Goal: Task Accomplishment & Management: Use online tool/utility

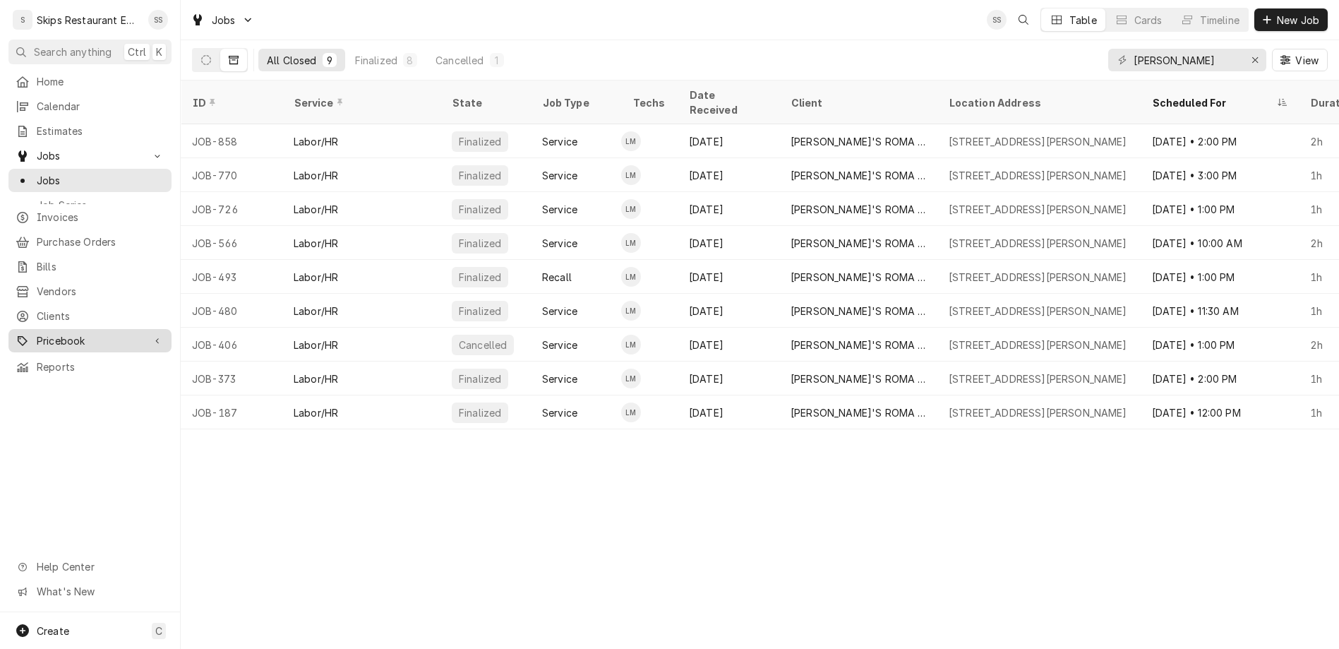
click at [37, 333] on span "Pricebook" at bounding box center [90, 340] width 107 height 15
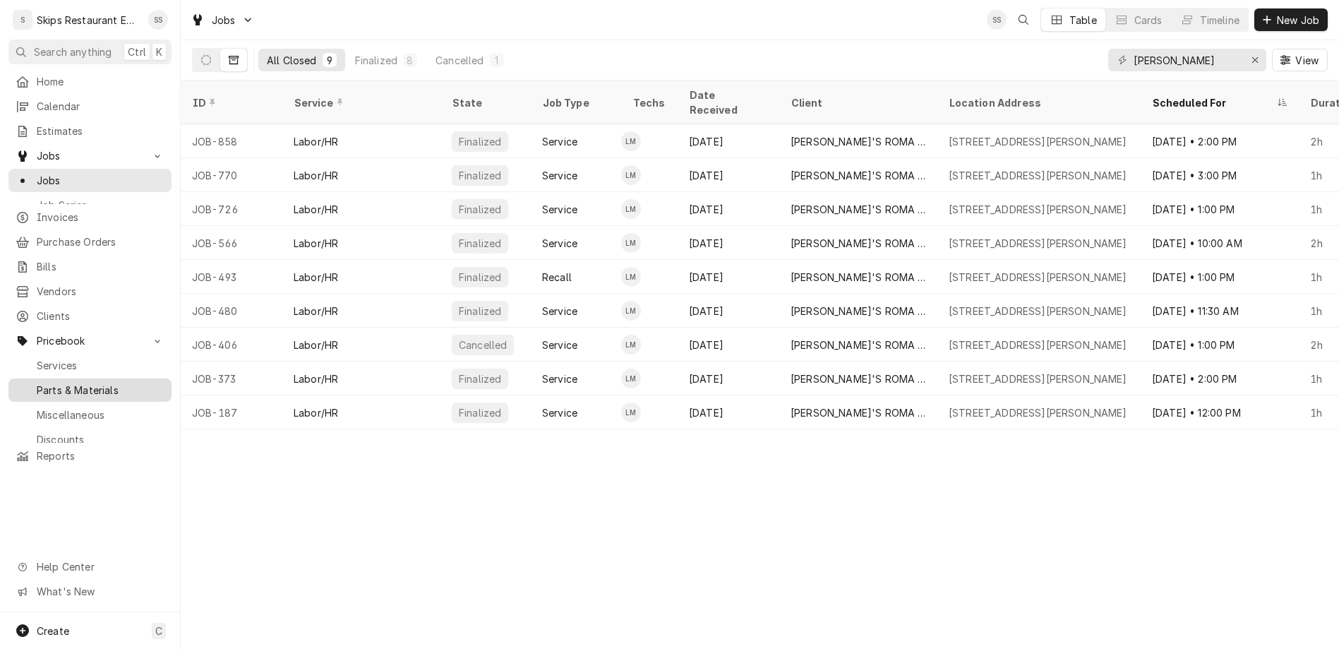
click at [37, 383] on span "Parts & Materials" at bounding box center [101, 390] width 128 height 15
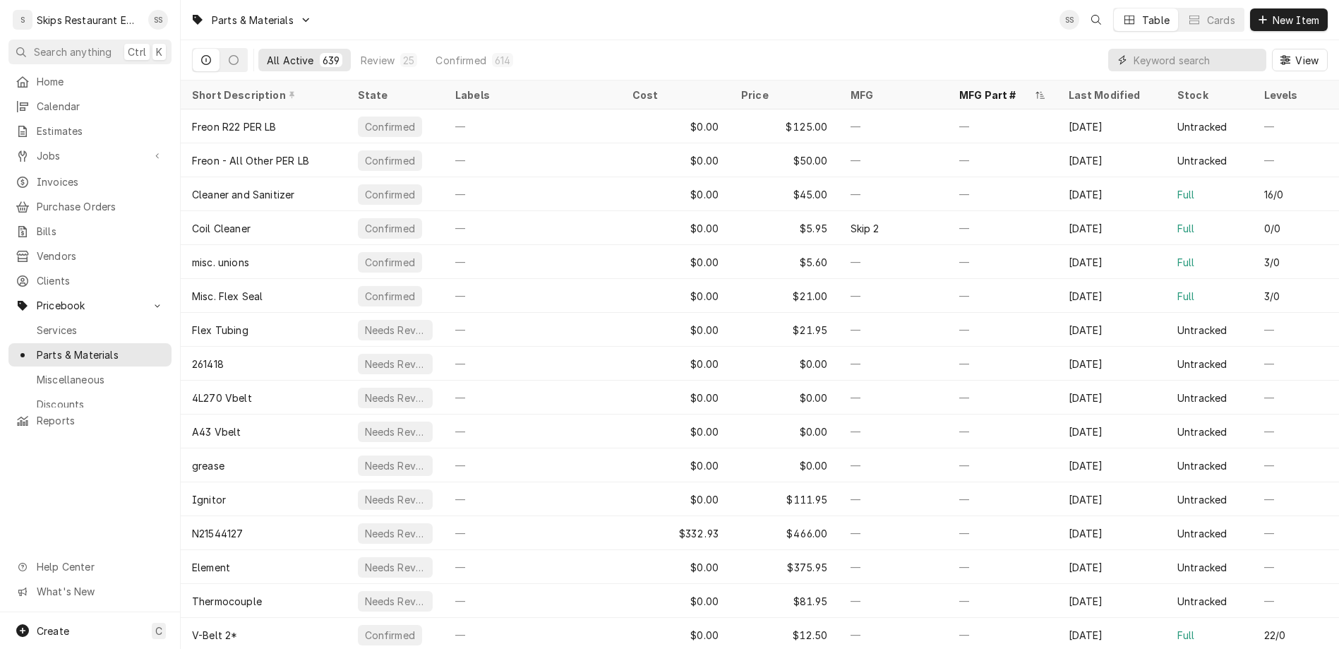
click at [1203, 49] on input "Dynamic Content Wrapper" at bounding box center [1197, 60] width 126 height 23
type input "541006"
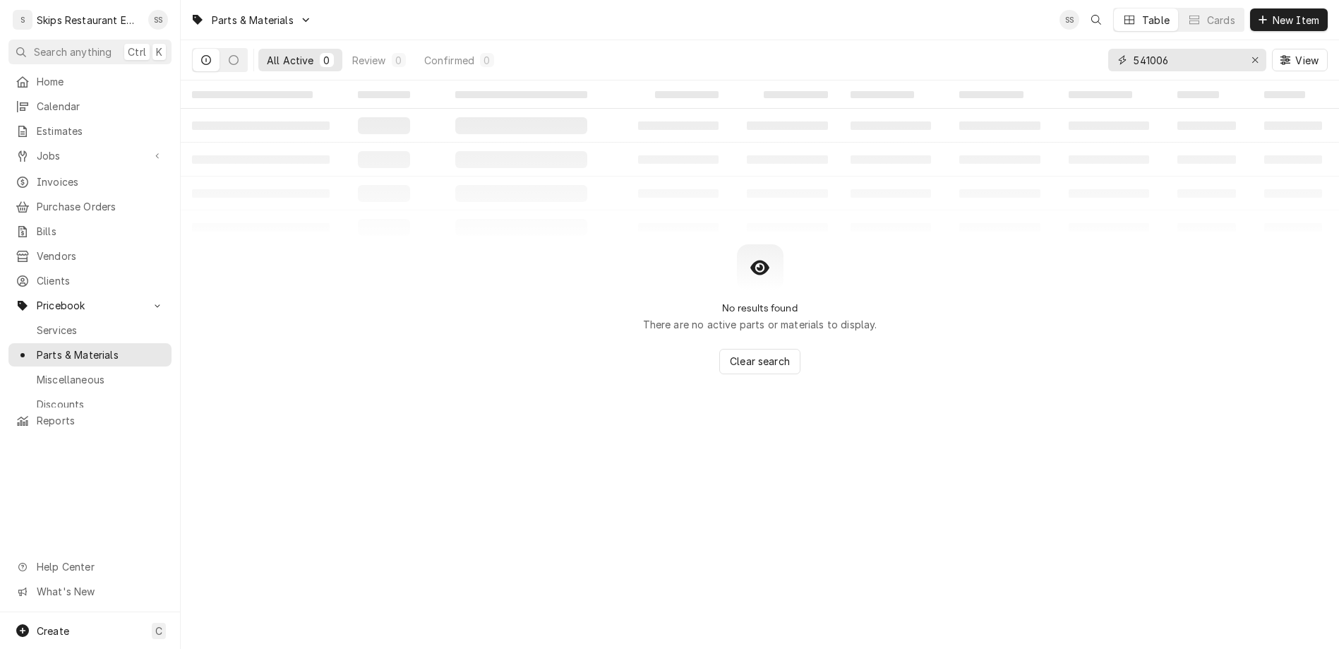
drag, startPoint x: 1223, startPoint y: 42, endPoint x: 1171, endPoint y: 43, distance: 51.6
click at [1171, 49] on input "541006" at bounding box center [1187, 60] width 106 height 23
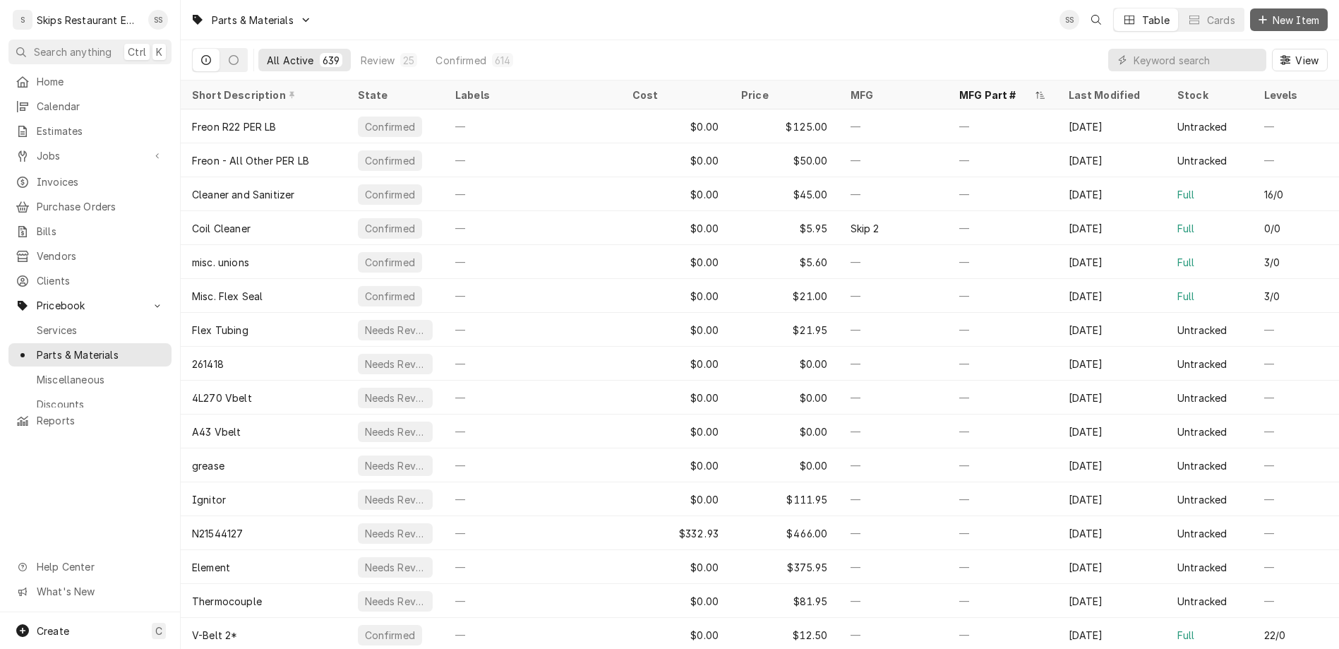
click at [1301, 14] on span "New Item" at bounding box center [1296, 20] width 52 height 15
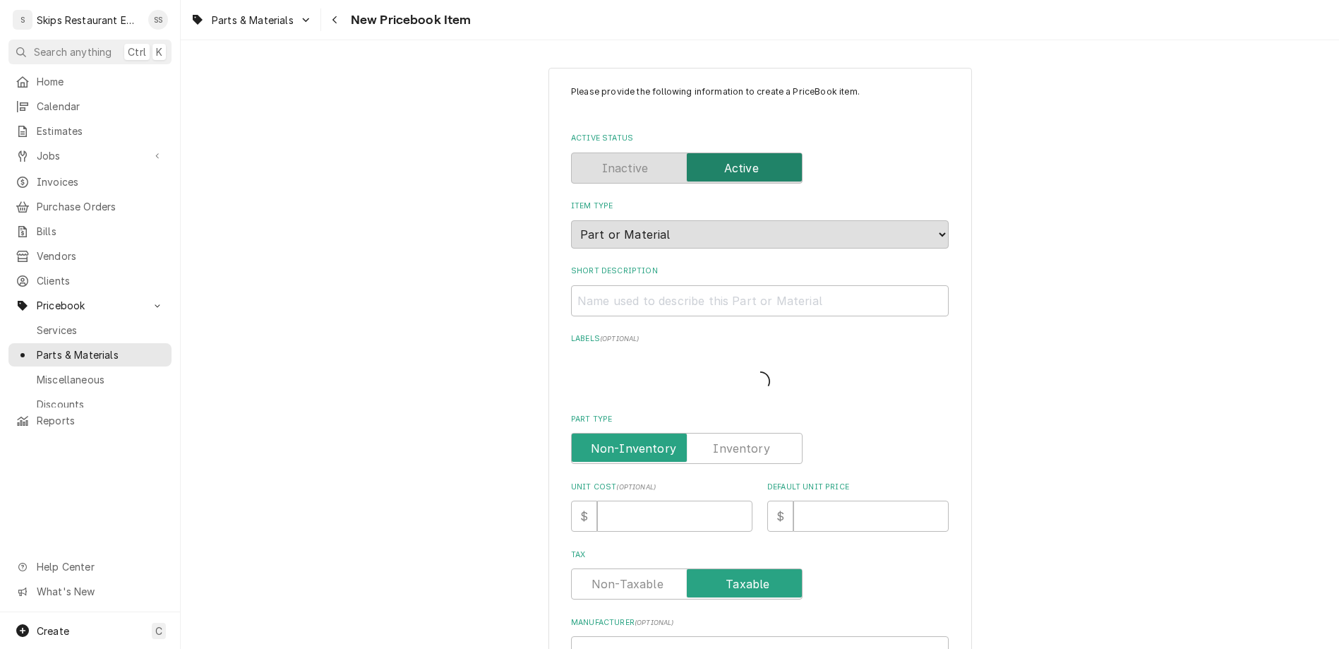
type textarea "x"
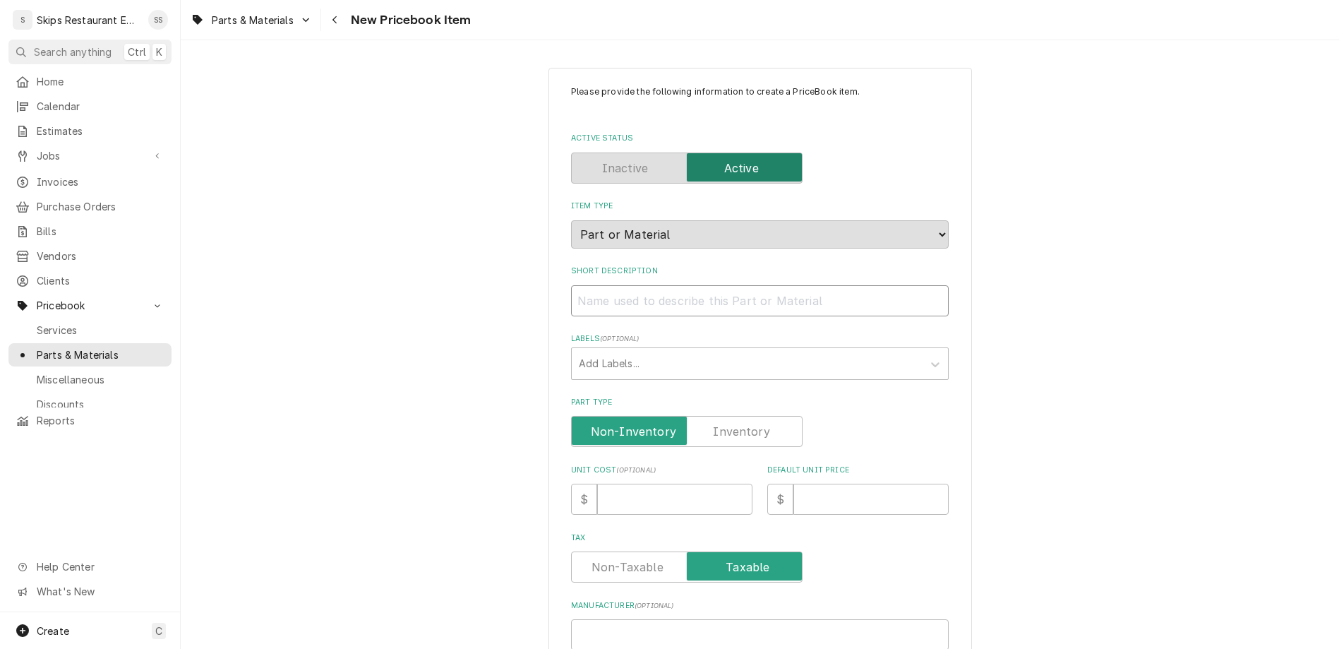
click at [697, 285] on input "Short Description" at bounding box center [760, 300] width 378 height 31
type input "T"
type textarea "x"
type input "Th"
type textarea "x"
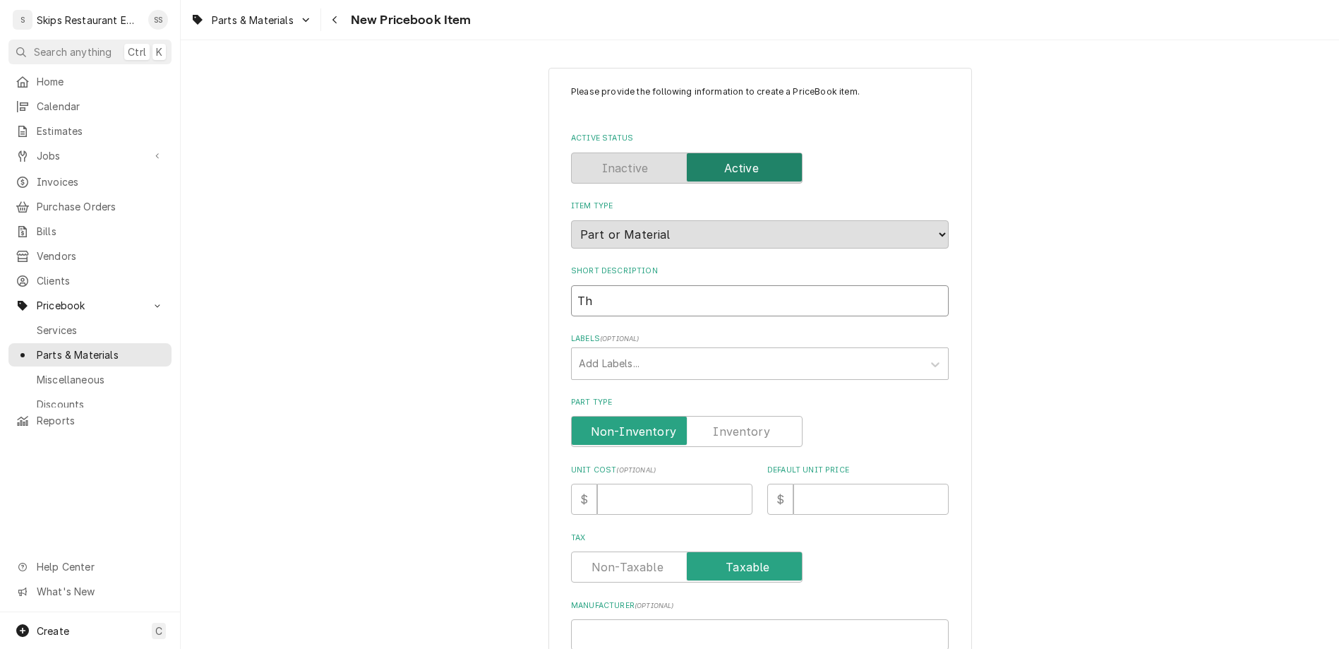
type input "The"
type textarea "x"
type input "Ther"
type textarea "x"
type input "Therm"
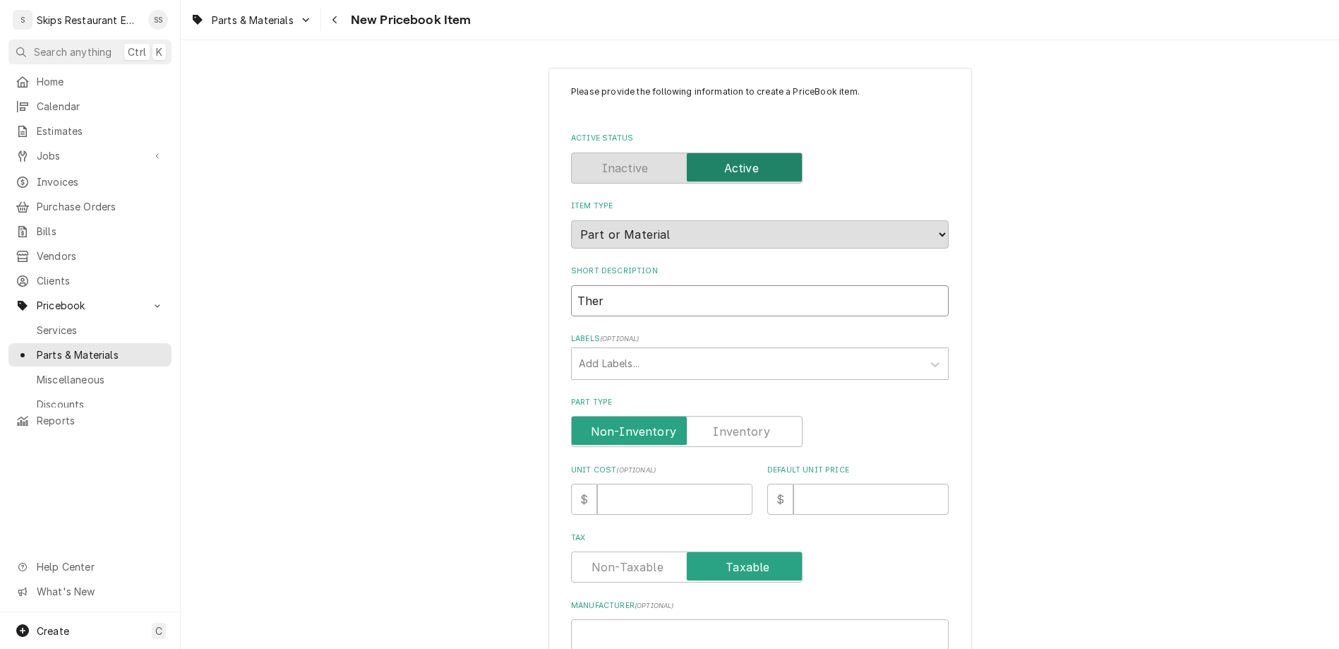
type textarea "x"
type input "Thermo"
type textarea "x"
type input "Thermos"
type textarea "x"
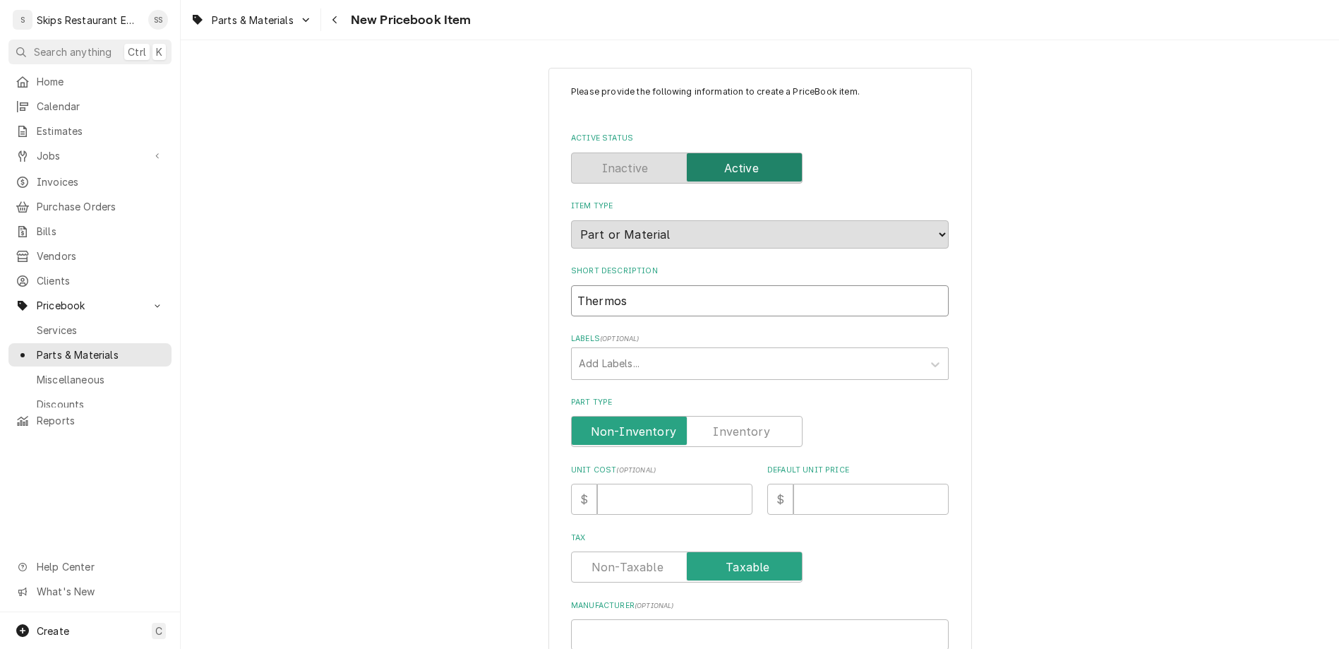
type input "Thermost"
type textarea "x"
type input "Thermosta"
type textarea "x"
type input "Thermostat"
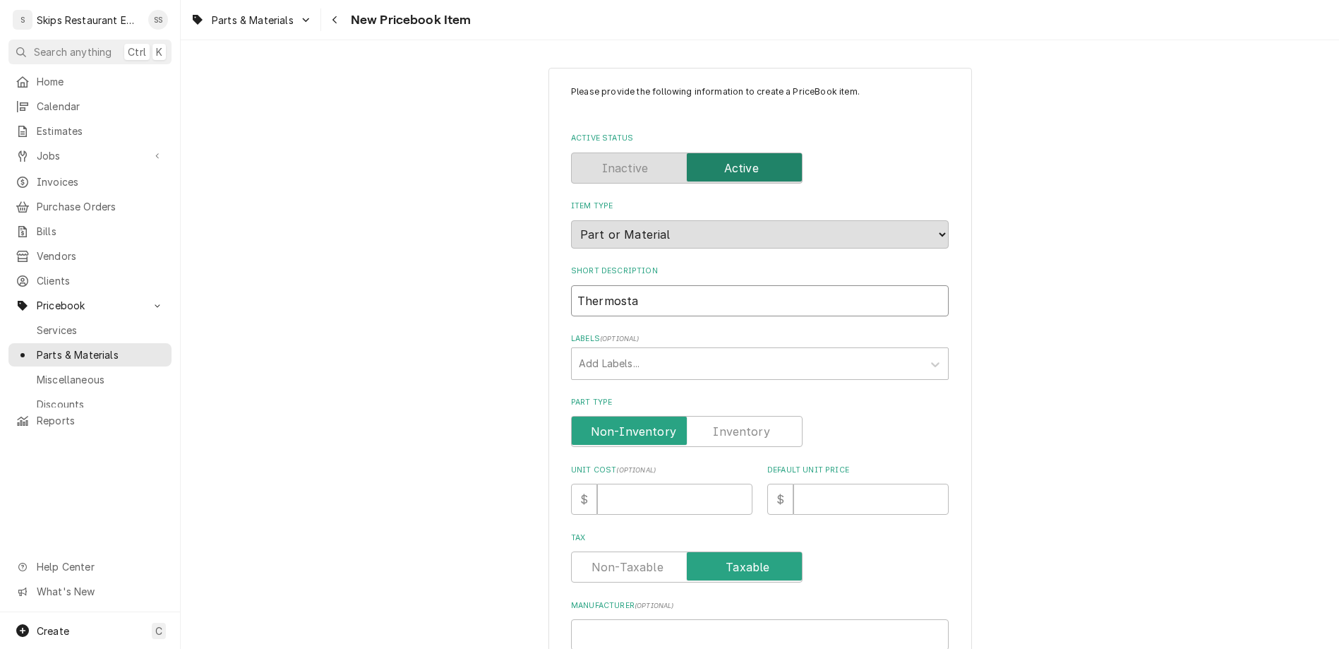
type textarea "x"
type input "Thermostat"
type textarea "x"
type input "Thermostat K"
type textarea "x"
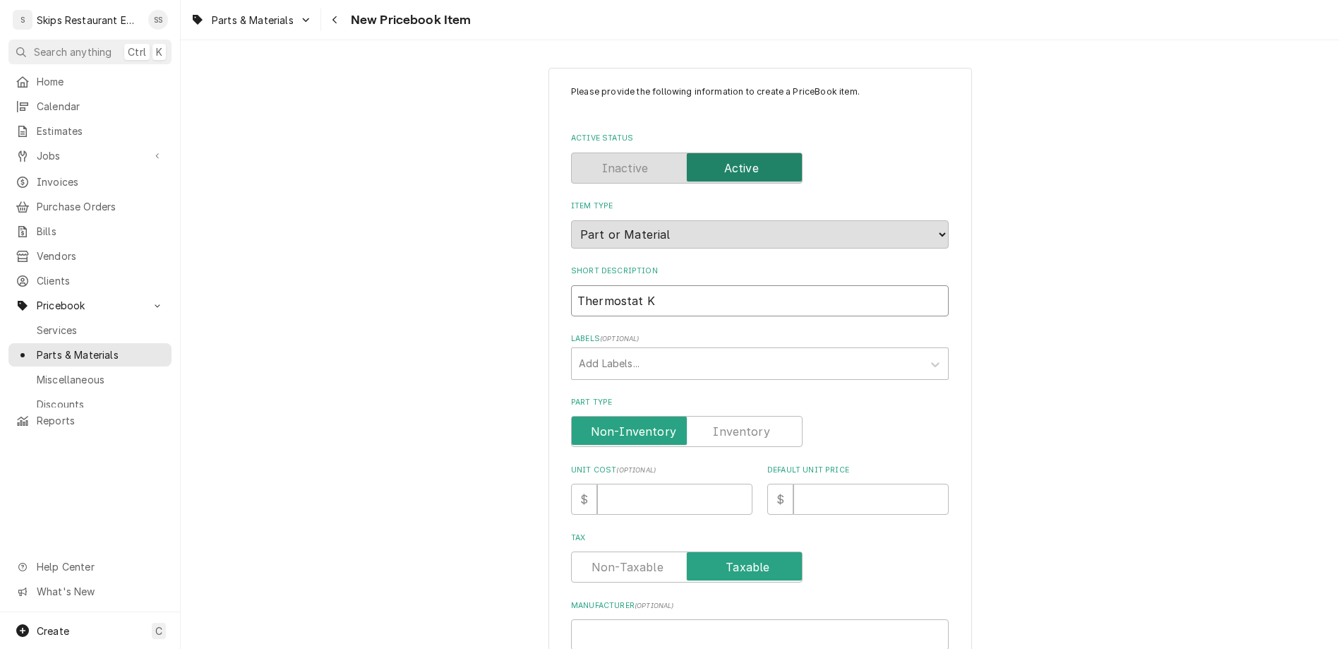
type input "Thermostat KX"
type textarea "x"
type input "Thermostat KX"
type textarea "x"
type input "Thermostat KX L"
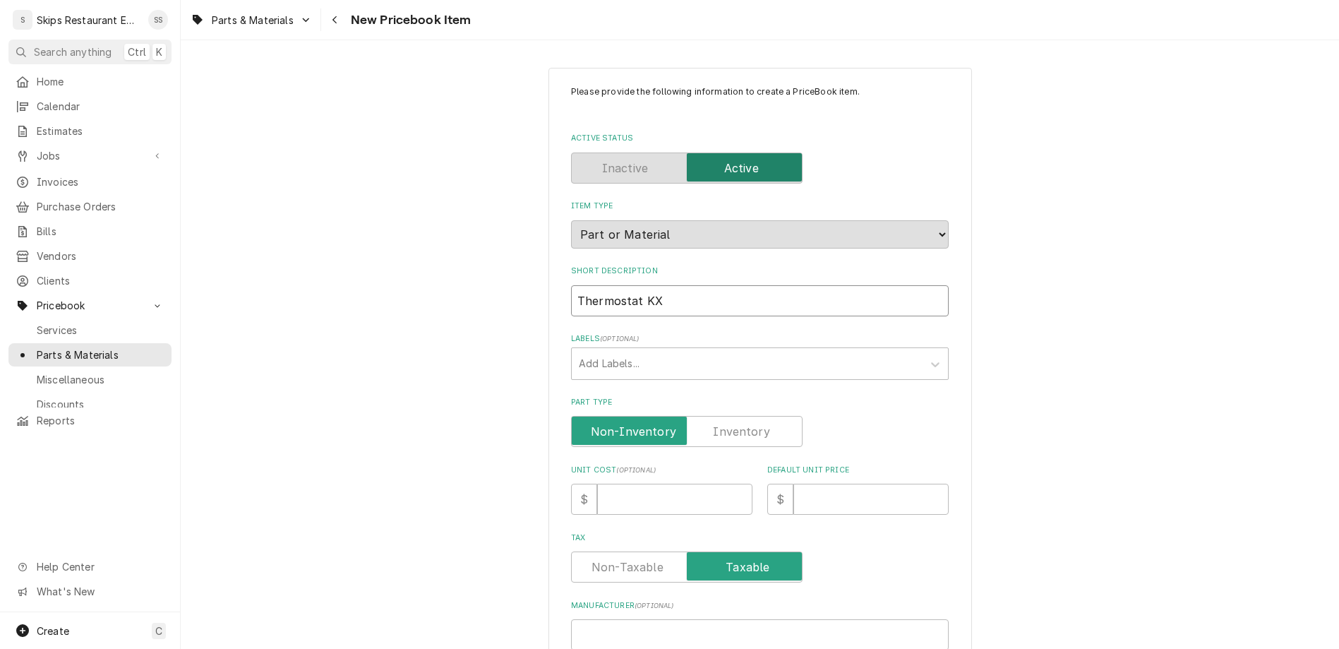
type textarea "x"
type input "Thermostat KX LP"
type textarea "x"
type input "Thermostat KX LP"
click at [712, 416] on label "Part Type" at bounding box center [687, 431] width 232 height 31
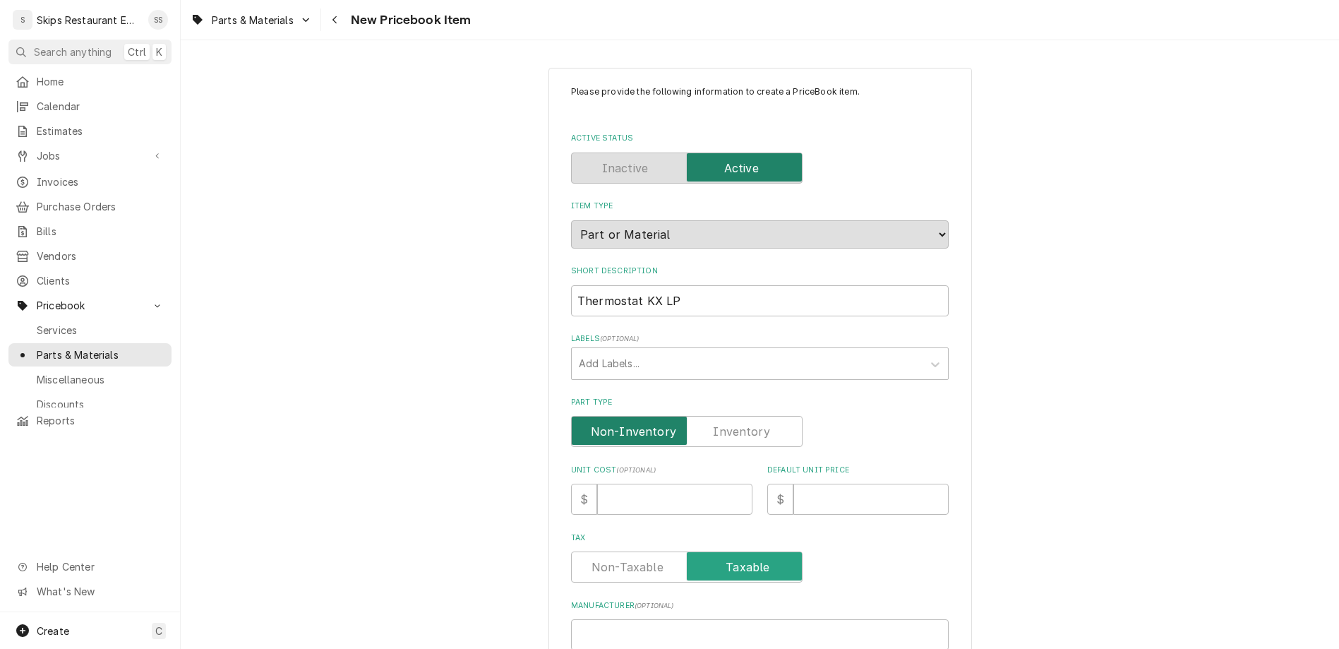
click at [712, 416] on input "Part Type" at bounding box center [686, 431] width 219 height 31
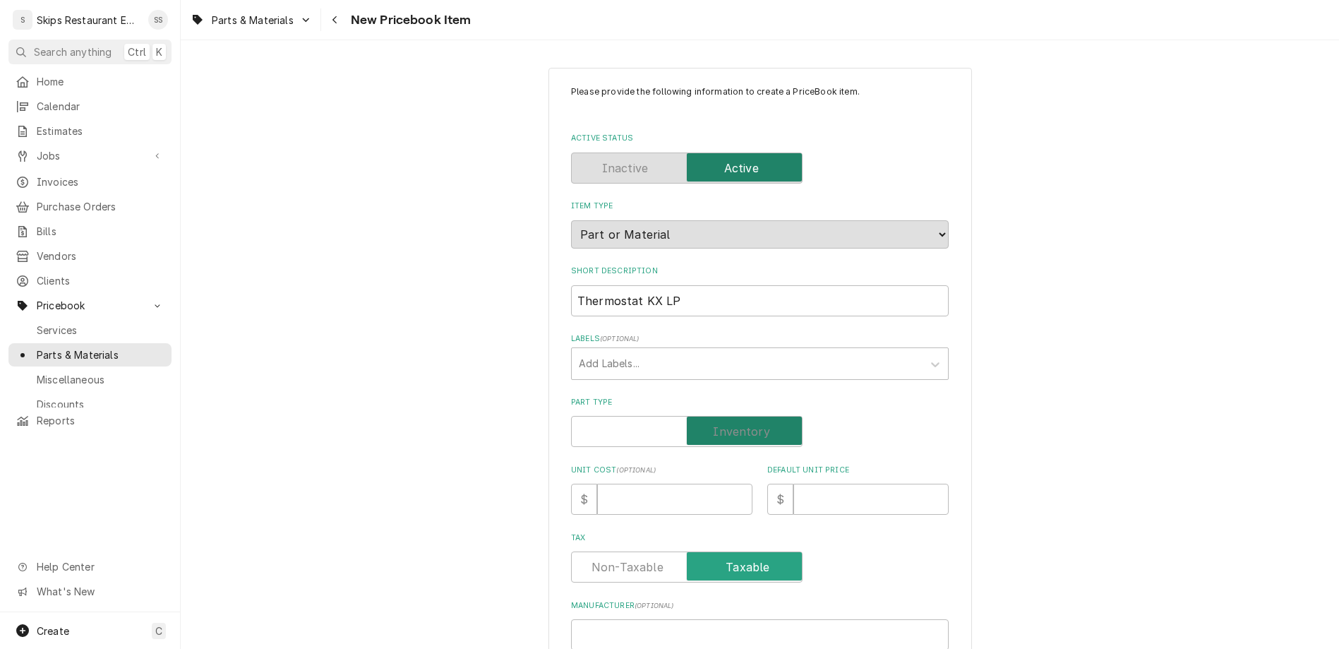
checkbox input "true"
type textarea "x"
click at [795, 484] on input "Default Unit Price" at bounding box center [870, 499] width 155 height 31
drag, startPoint x: 668, startPoint y: 225, endPoint x: 511, endPoint y: 224, distance: 156.7
click at [571, 285] on input "Thermostat KX LP" at bounding box center [760, 300] width 378 height 31
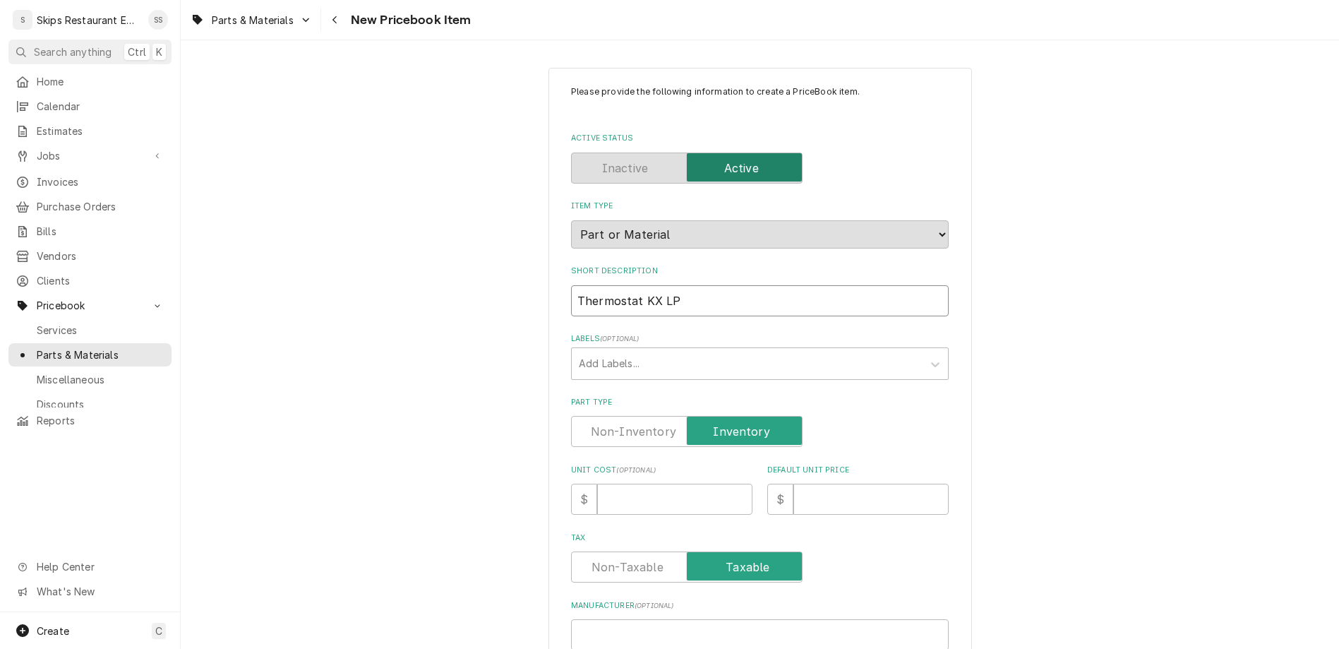
type input "G"
type textarea "x"
type input "Ga"
type textarea "x"
type input "Gas"
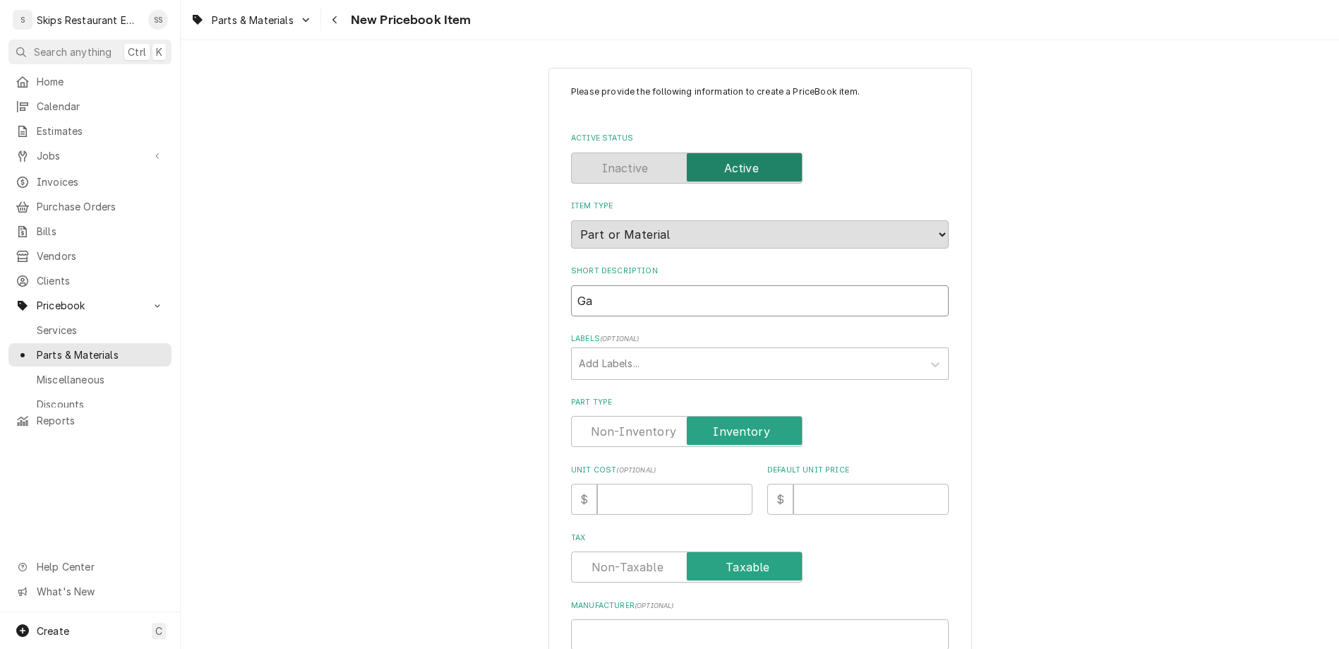
type textarea "x"
type input "Gas"
type textarea "x"
type input "Gas V"
type textarea "x"
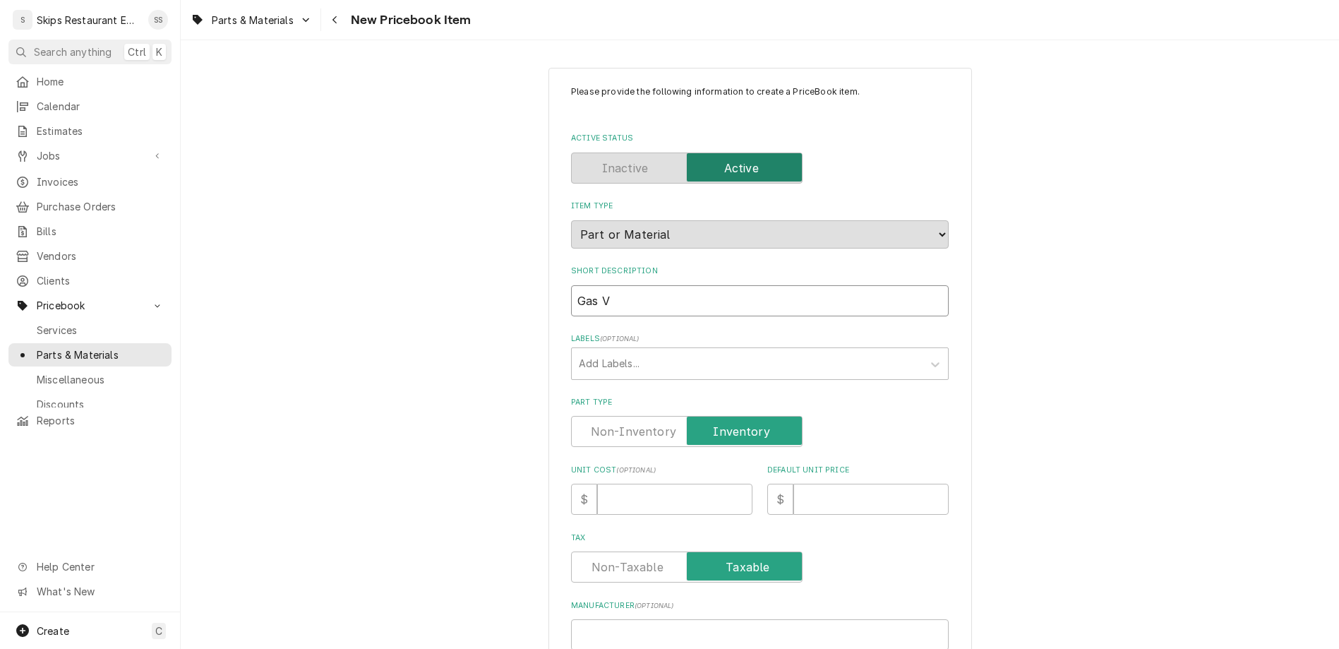
type input "Gas Va"
type textarea "x"
type input "Gas Val"
type textarea "x"
type input "Gas Valv"
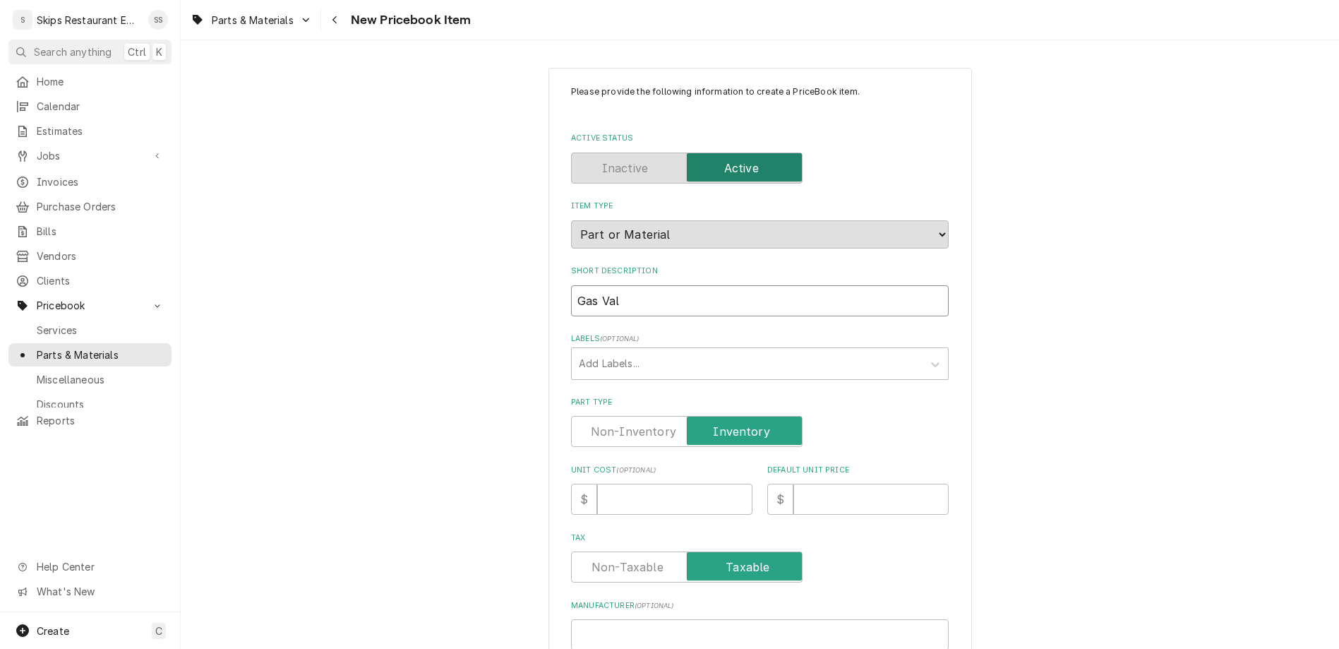
type textarea "x"
type input "Gas Valve"
type textarea "x"
type input "Gas Valve"
type textarea "x"
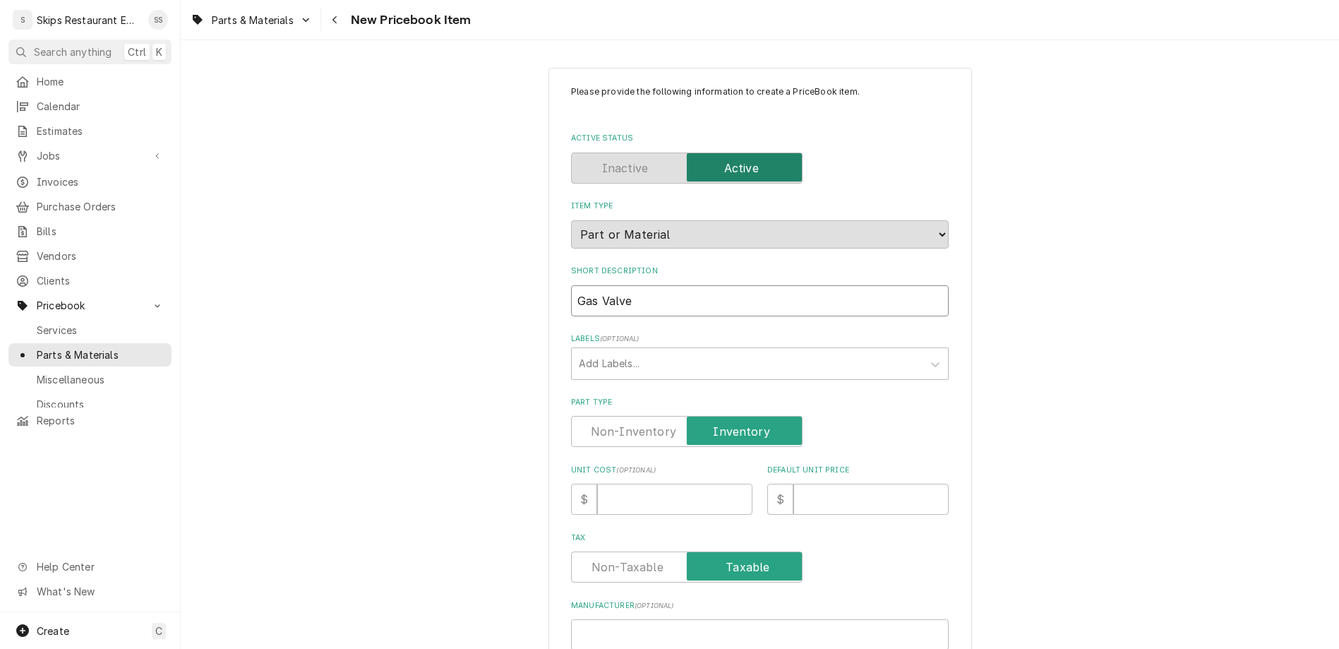
type input "Gas Valve L"
type textarea "x"
type input "Gas Valve LP"
type textarea "x"
type input "Gas Valve LP"
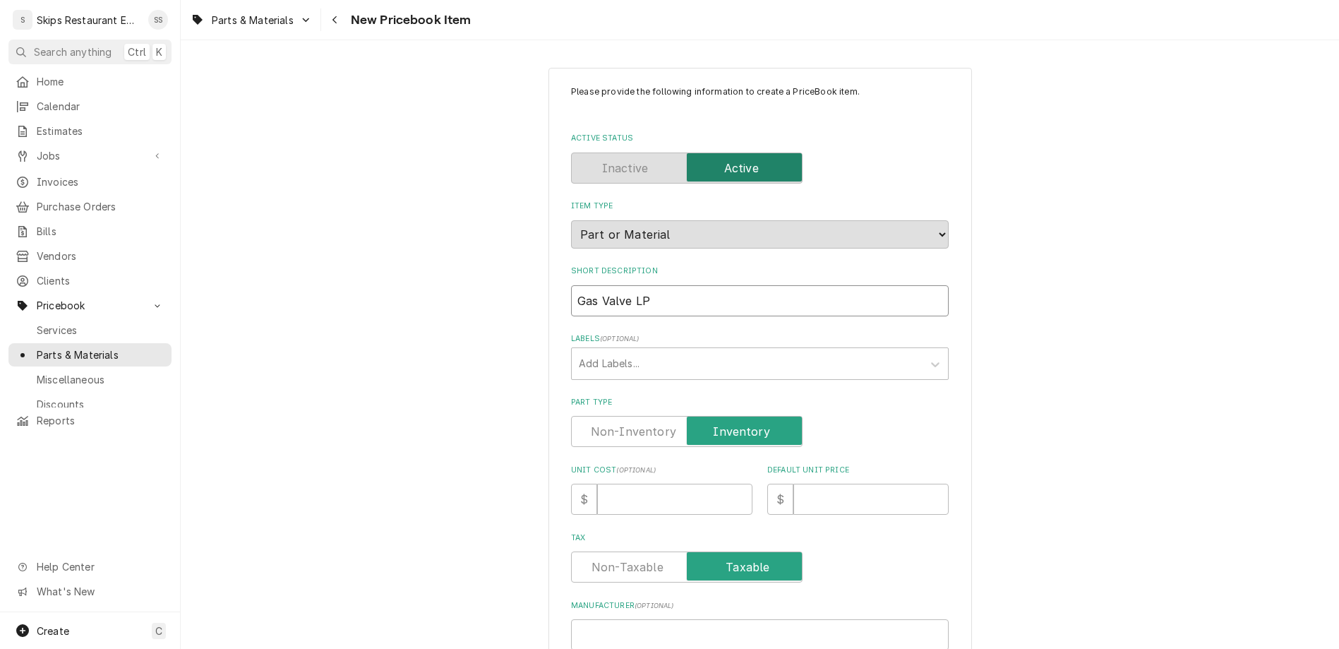
type textarea "x"
type input "Gas Valve LP"
click at [809, 484] on input "Default Unit Price" at bounding box center [870, 499] width 155 height 31
type input "3"
type textarea "x"
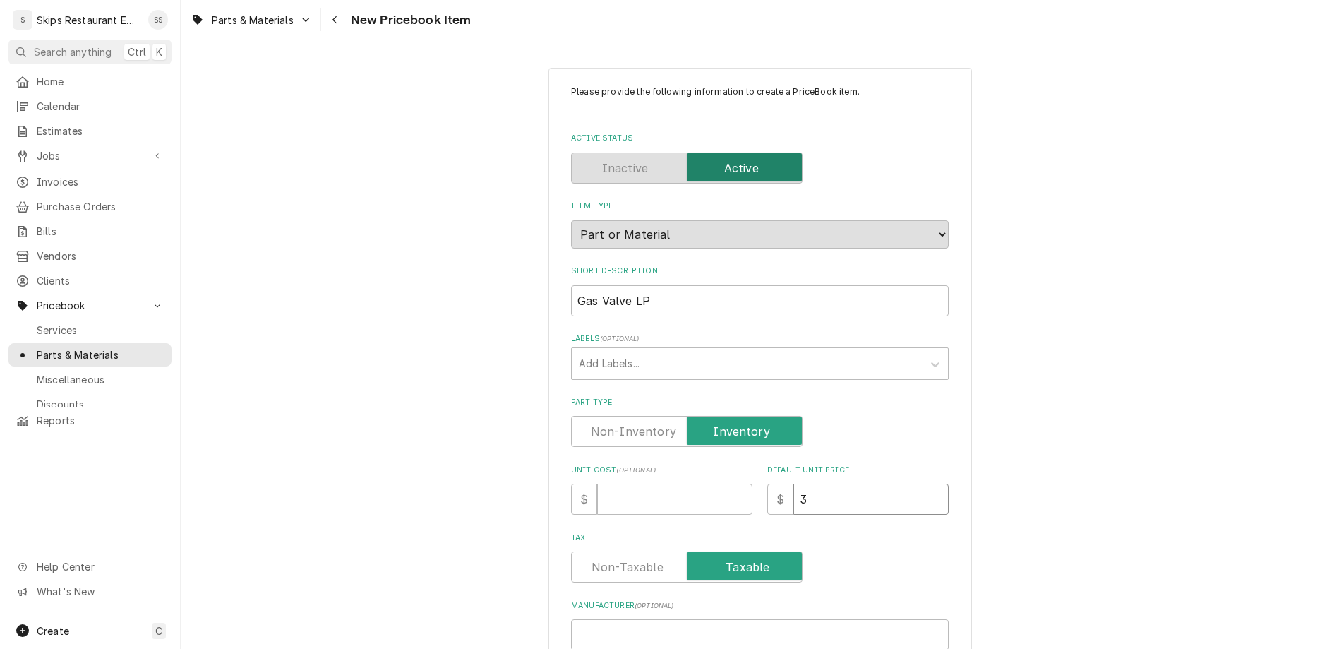
type input "34"
type textarea "x"
type input "343"
type textarea "x"
type input "343.7"
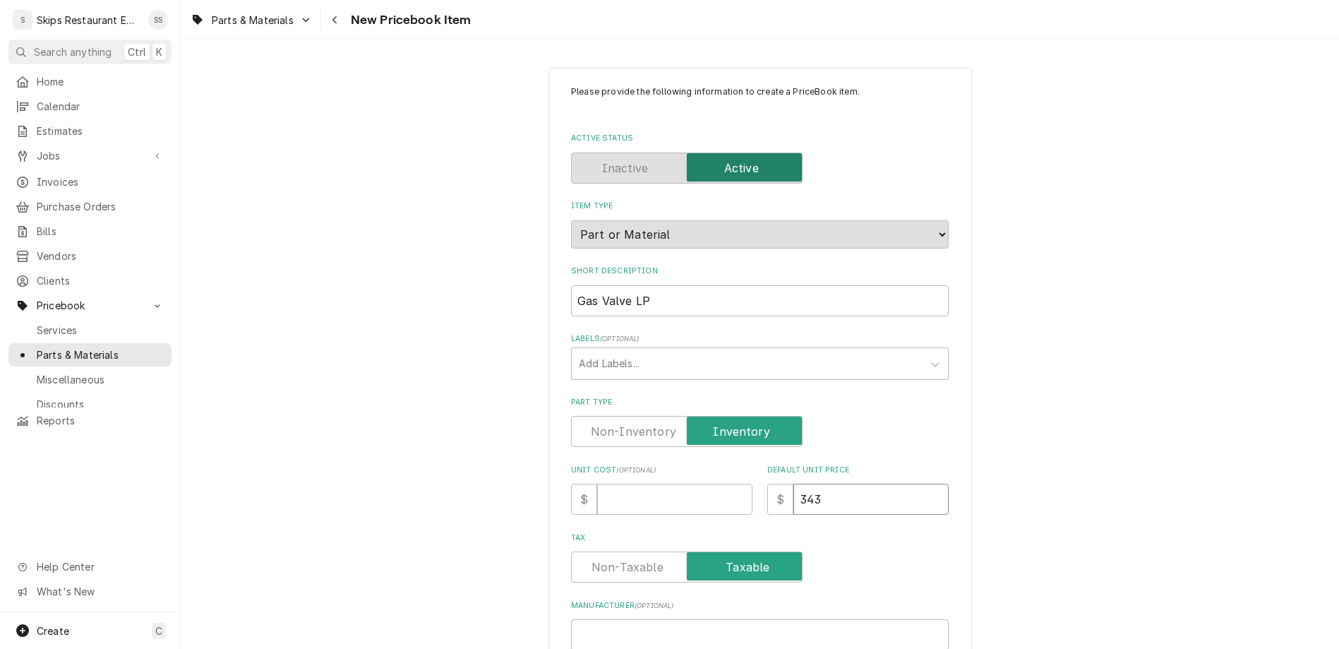
type textarea "x"
type input "343.75"
type textarea "x"
type input "343.75"
click at [613, 285] on input "Gas Valve LP" at bounding box center [760, 300] width 378 height 31
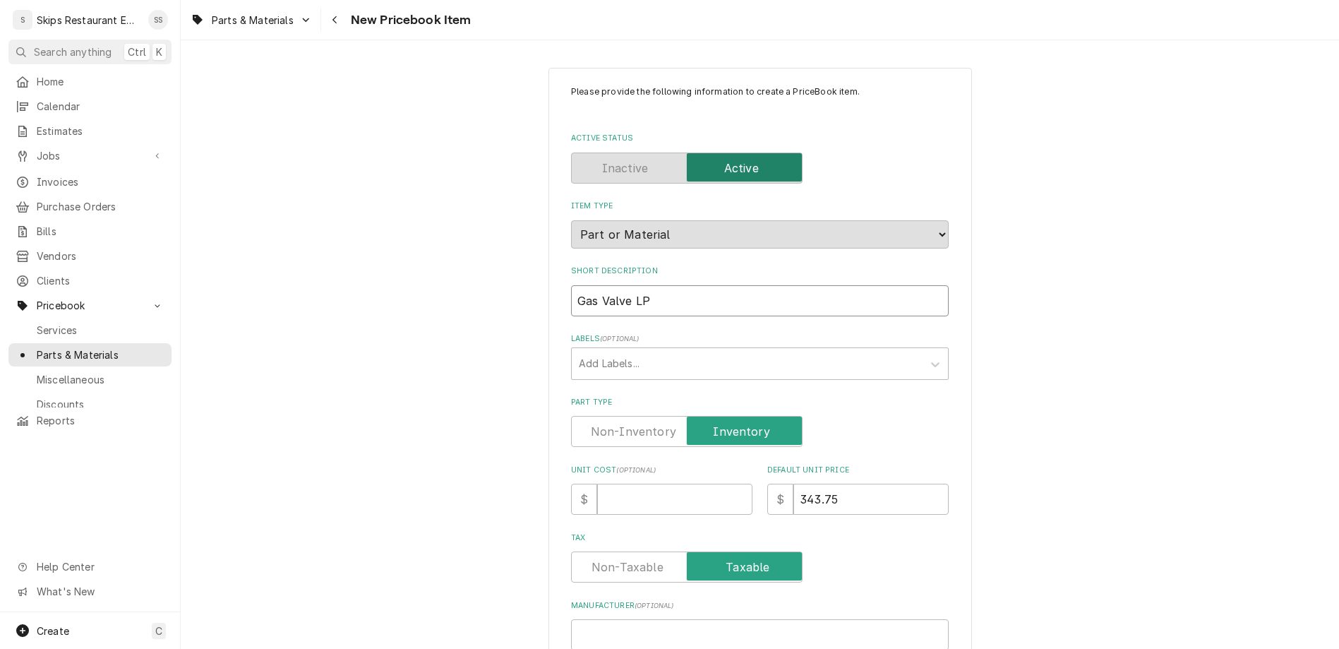
type input "Gas CValve LP"
type textarea "x"
type input "Gas CoValve LP"
type textarea "x"
type input "Gas ConValve LP"
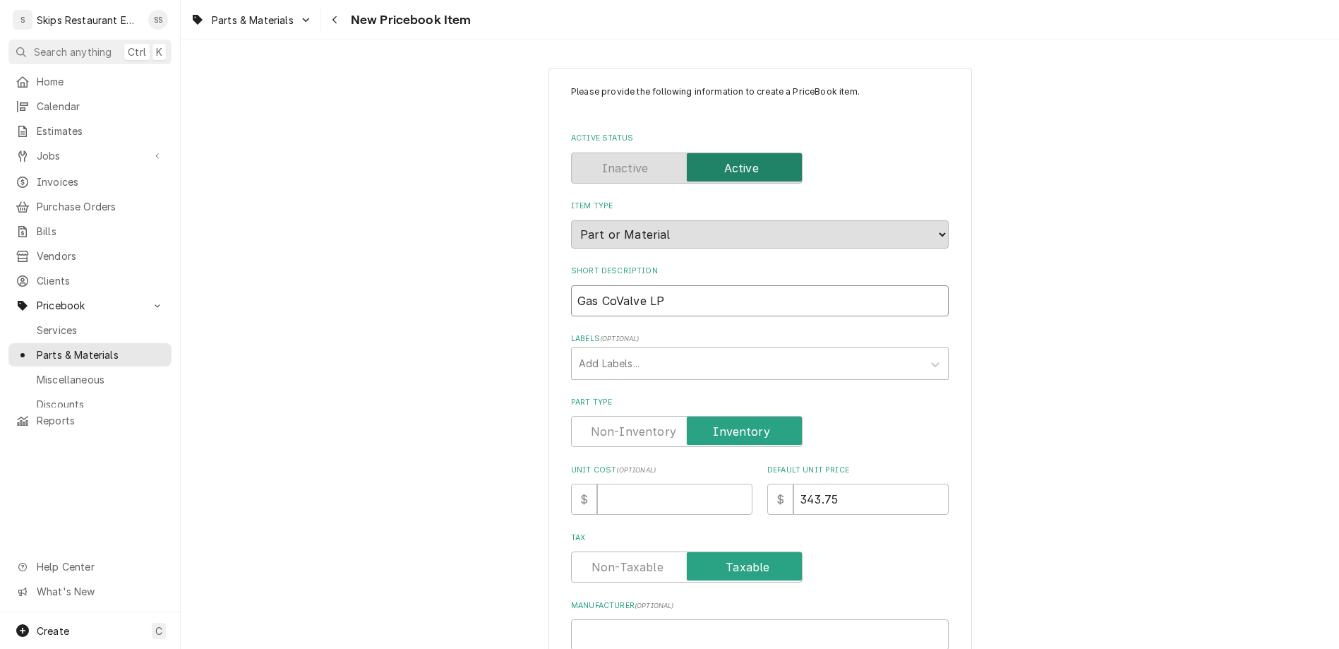
type textarea "x"
type input "Gas ContValve LP"
type textarea "x"
type input "Gas ContrValve LP"
type textarea "x"
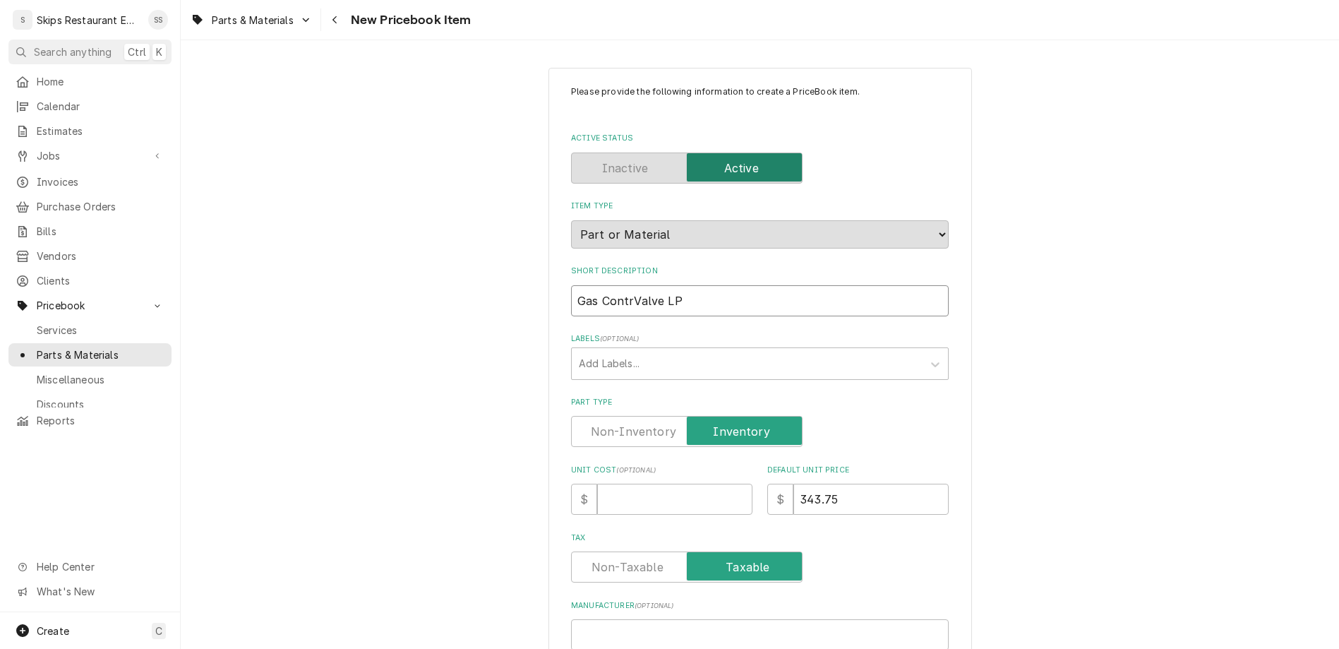
type input "Gas ControValve LP"
type textarea "x"
type input "Gas ControlValve LP"
type textarea "x"
type input "Gas Control Valve LP"
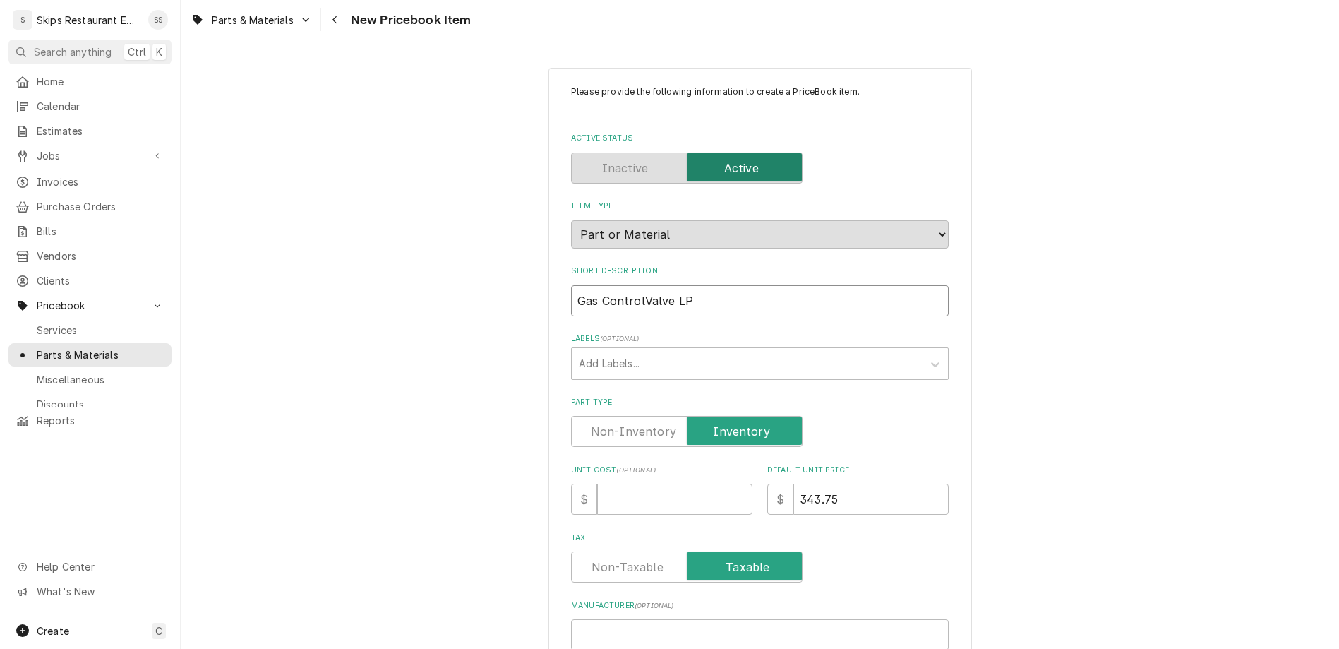
type textarea "x"
type input "Gas Control Valve LP"
type textarea "x"
type input "Gas Control Valve LP"
type textarea "x"
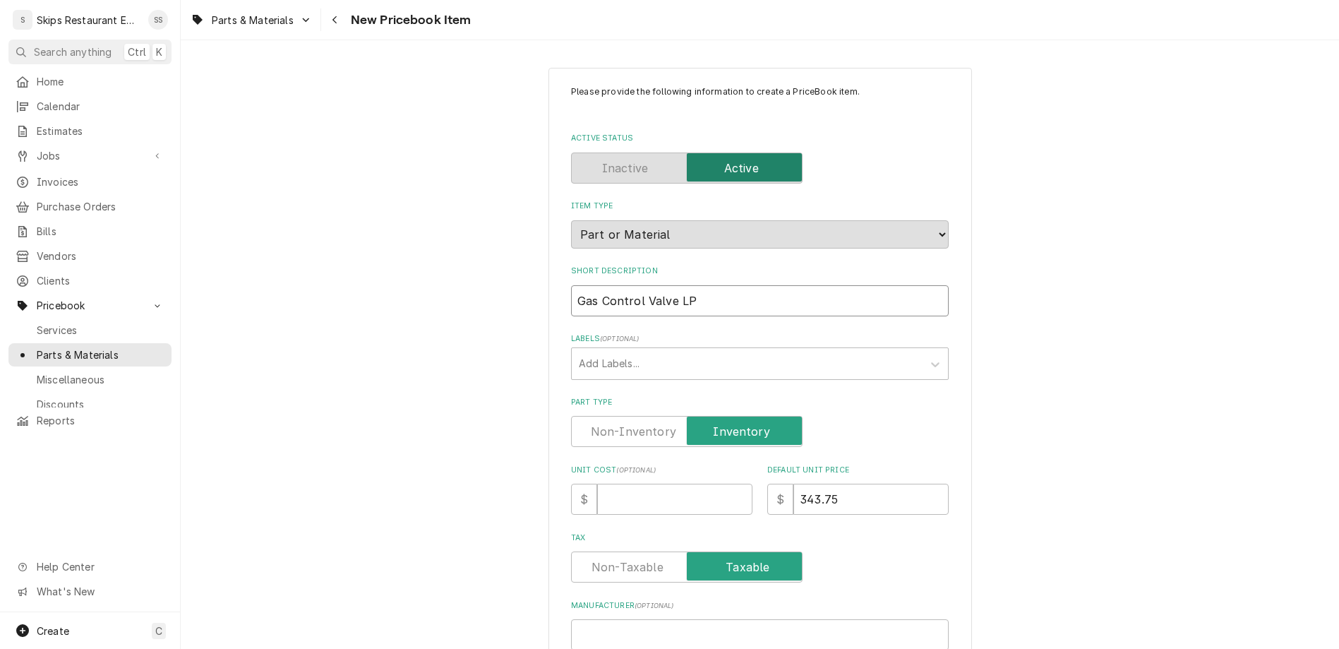
type input "Gas Control Valve LP"
paste input "541006"
type input "541006"
type textarea "x"
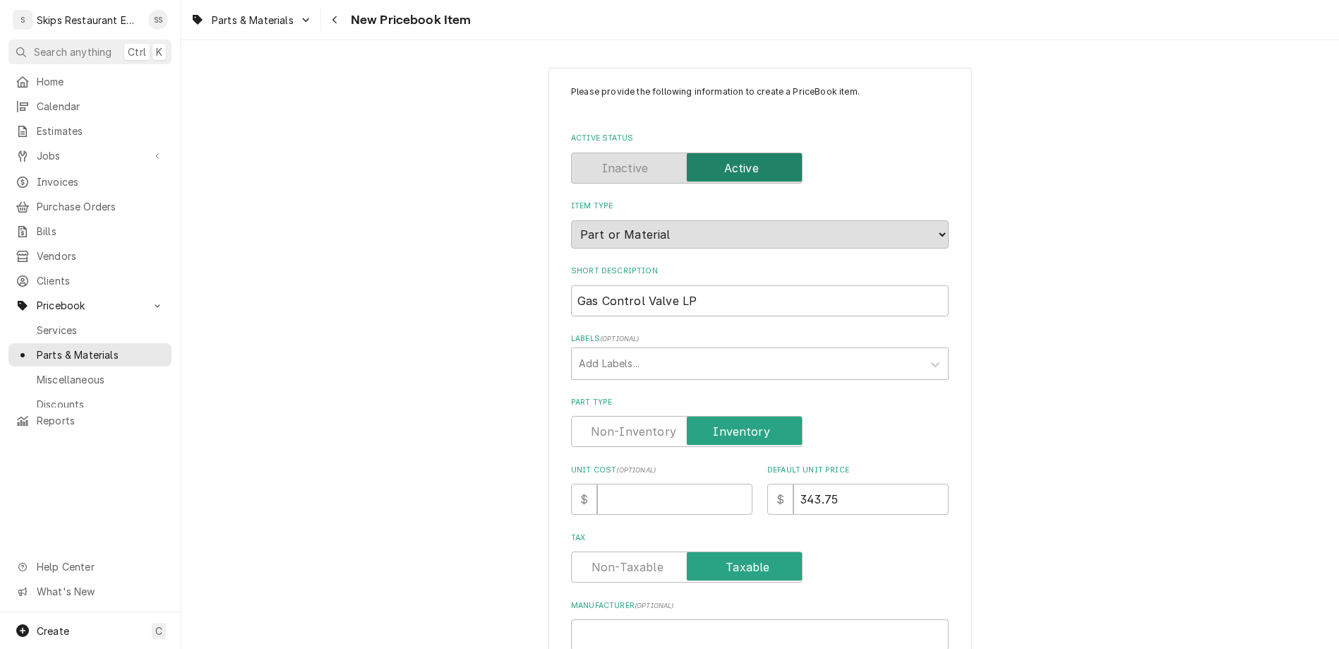
scroll to position [385, 0]
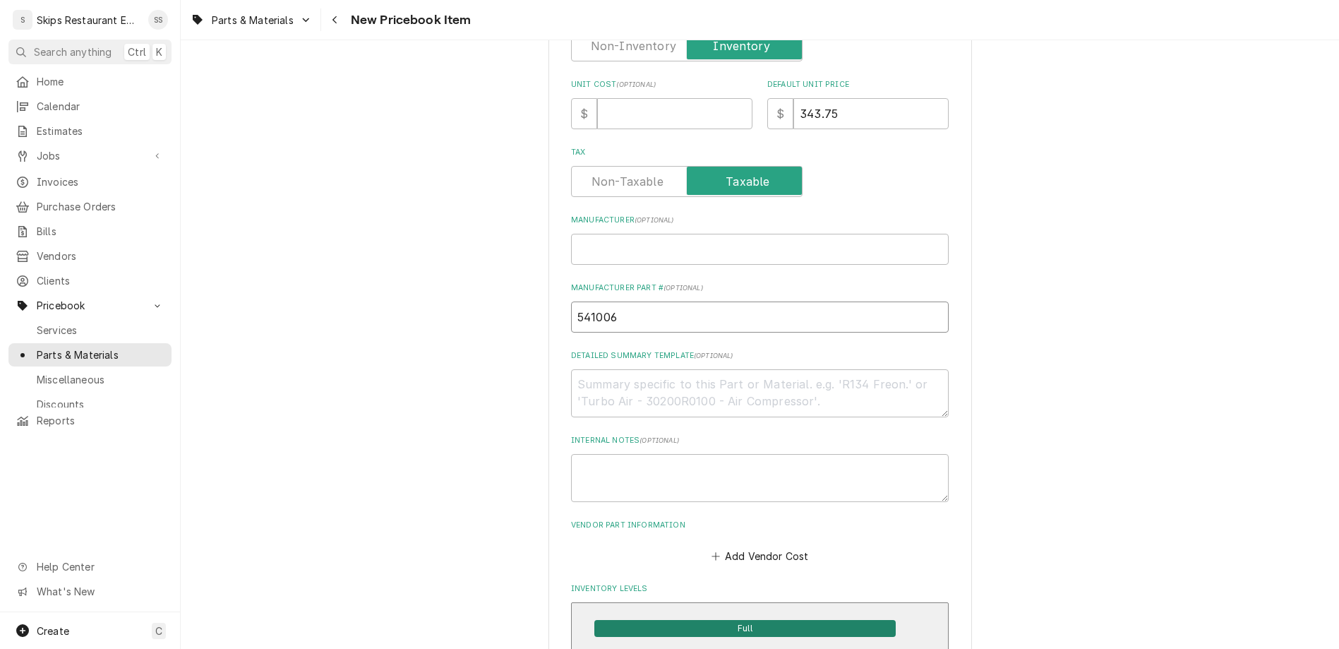
type input "541006"
click at [694, 620] on span "Full" at bounding box center [744, 628] width 301 height 17
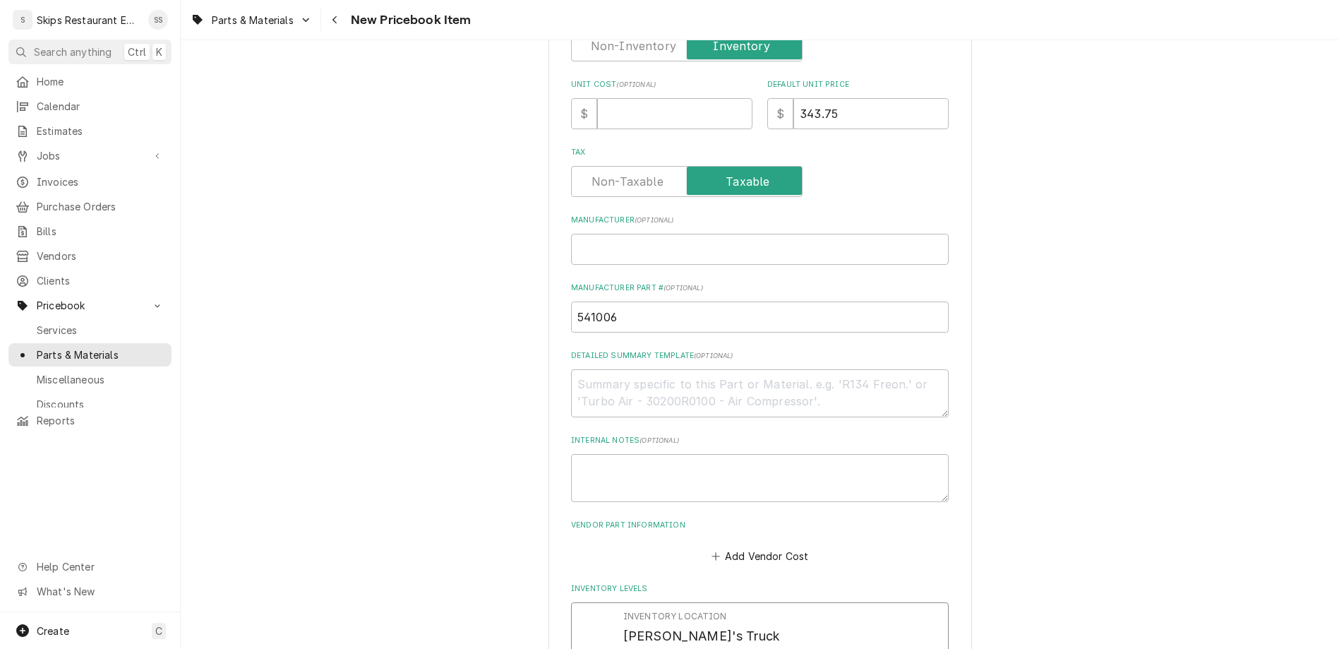
drag, startPoint x: 655, startPoint y: 460, endPoint x: 614, endPoint y: 459, distance: 41.0
type input "1"
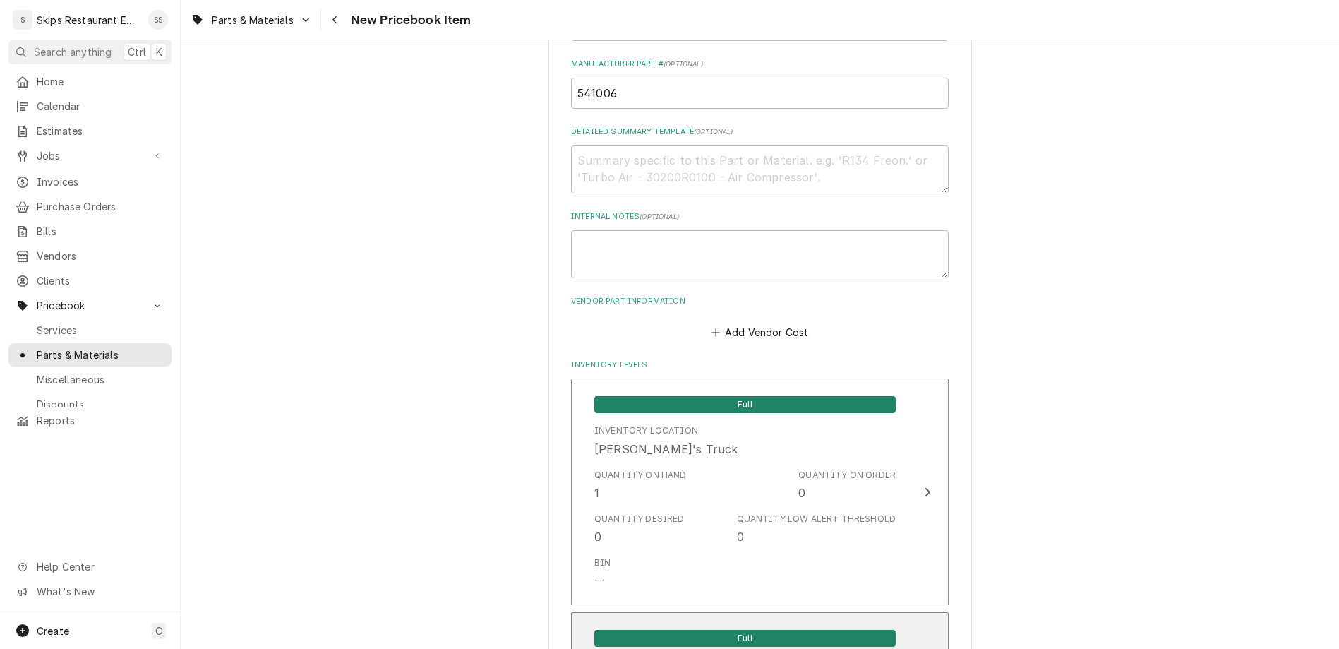
scroll to position [709, 0]
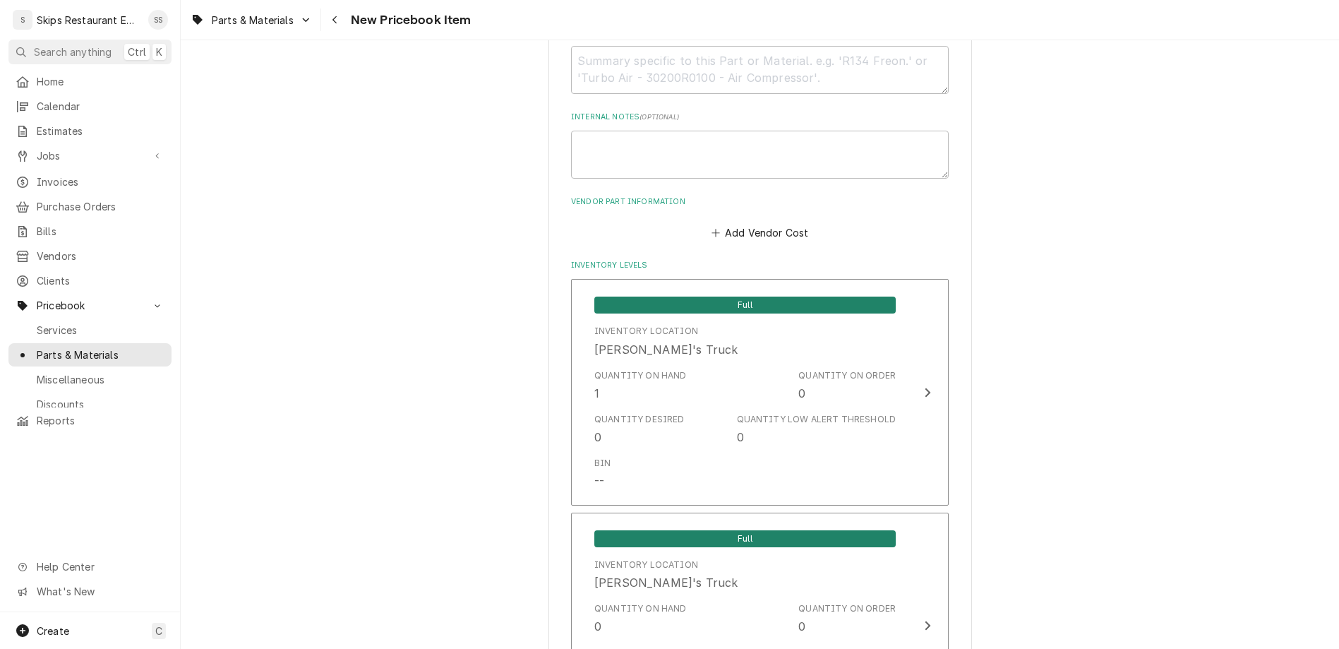
type textarea "x"
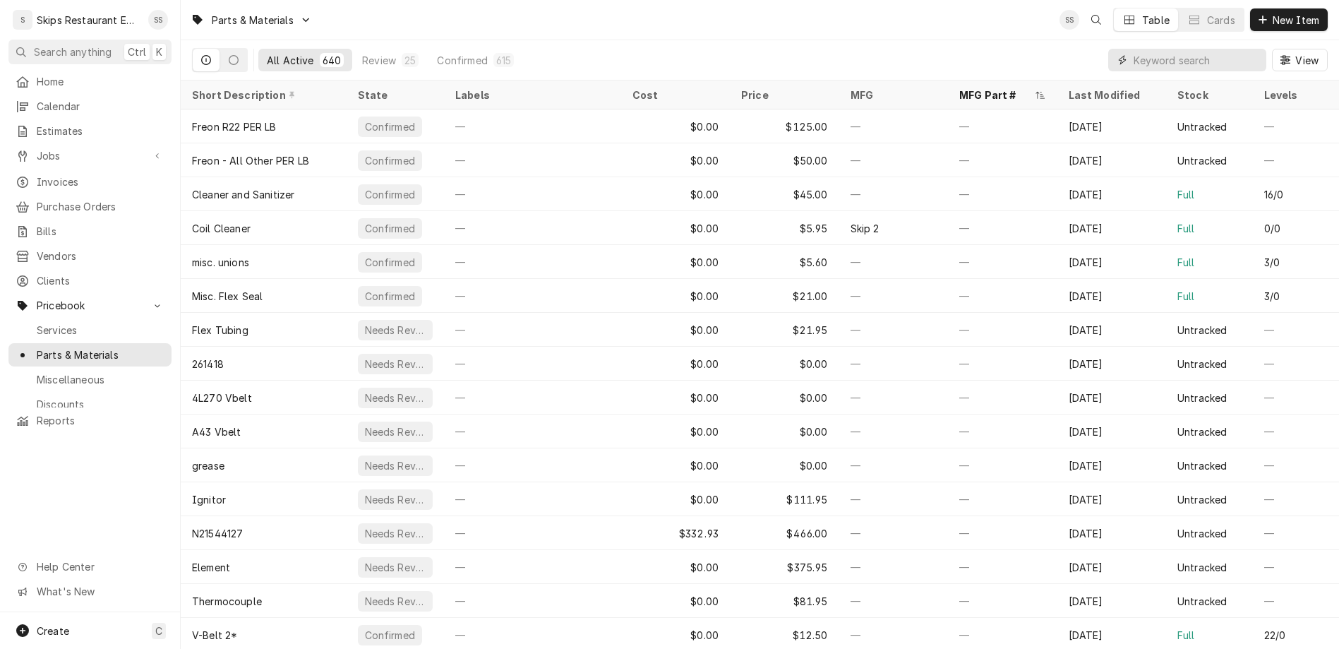
click at [1203, 49] on input "Dynamic Content Wrapper" at bounding box center [1197, 60] width 126 height 23
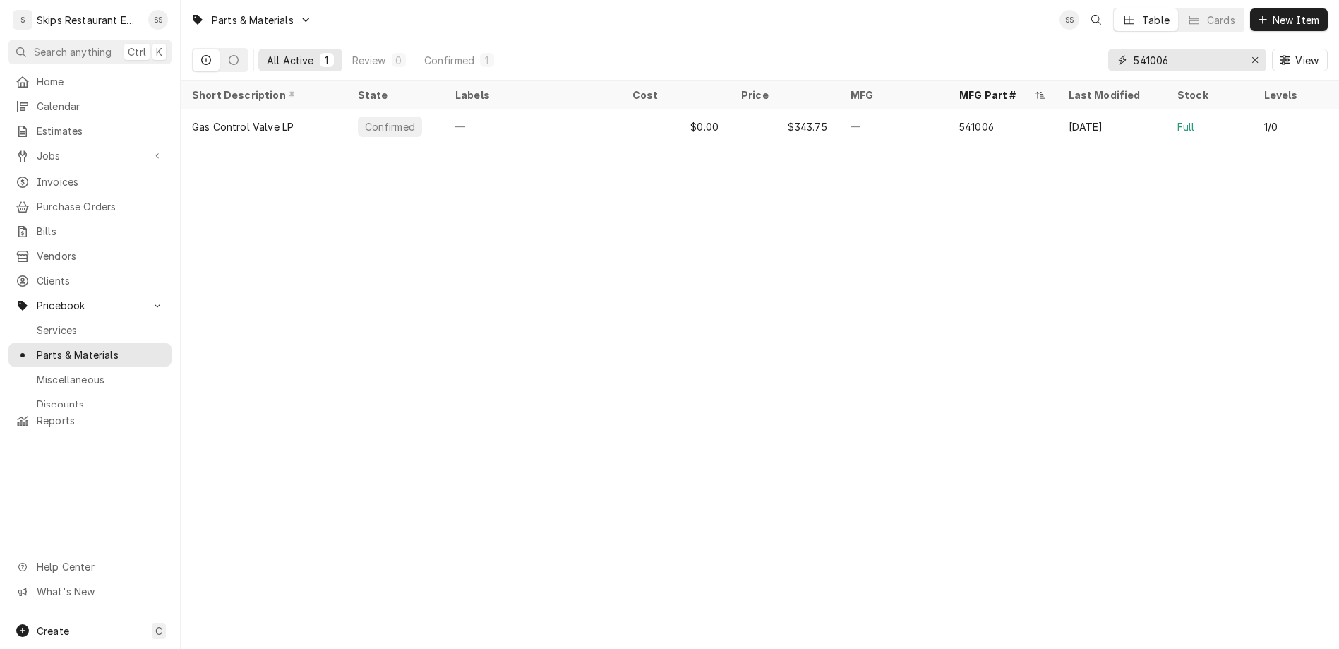
drag, startPoint x: 1218, startPoint y: 44, endPoint x: 1067, endPoint y: 60, distance: 151.2
click at [1134, 60] on input "541006" at bounding box center [1187, 60] width 106 height 23
type input "461152"
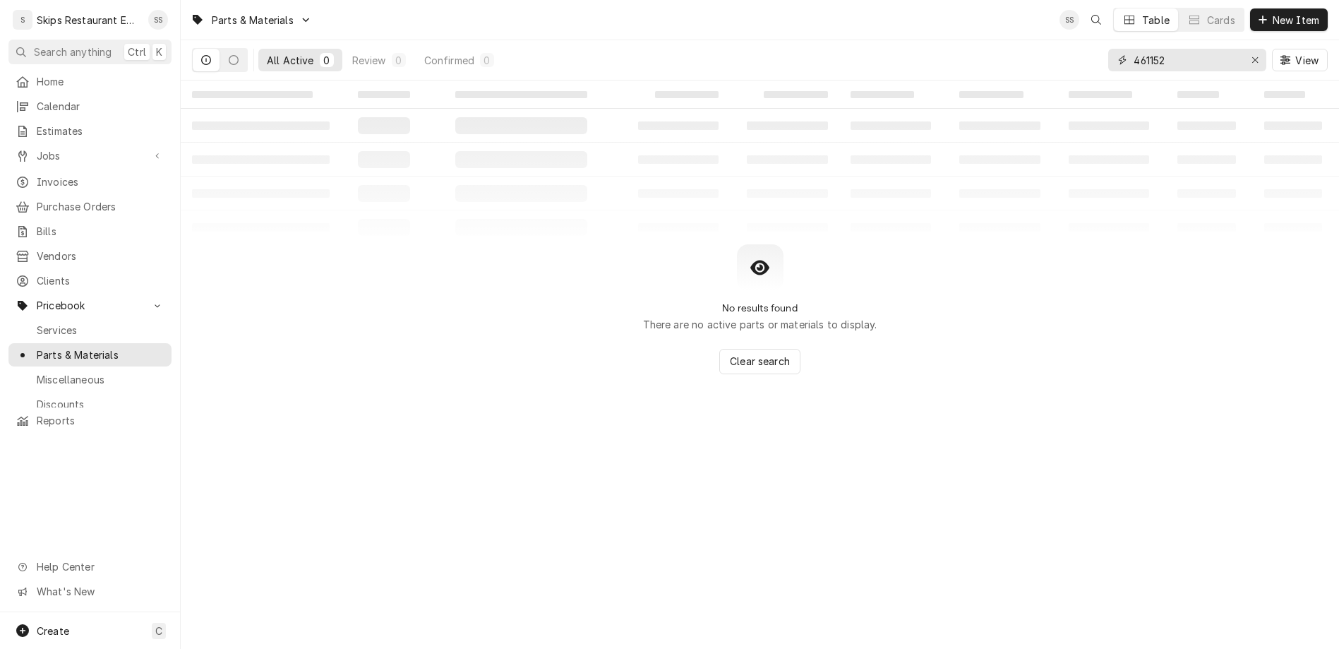
drag, startPoint x: 1211, startPoint y: 47, endPoint x: 1176, endPoint y: 45, distance: 34.7
click at [1176, 49] on input "461152" at bounding box center [1187, 60] width 106 height 23
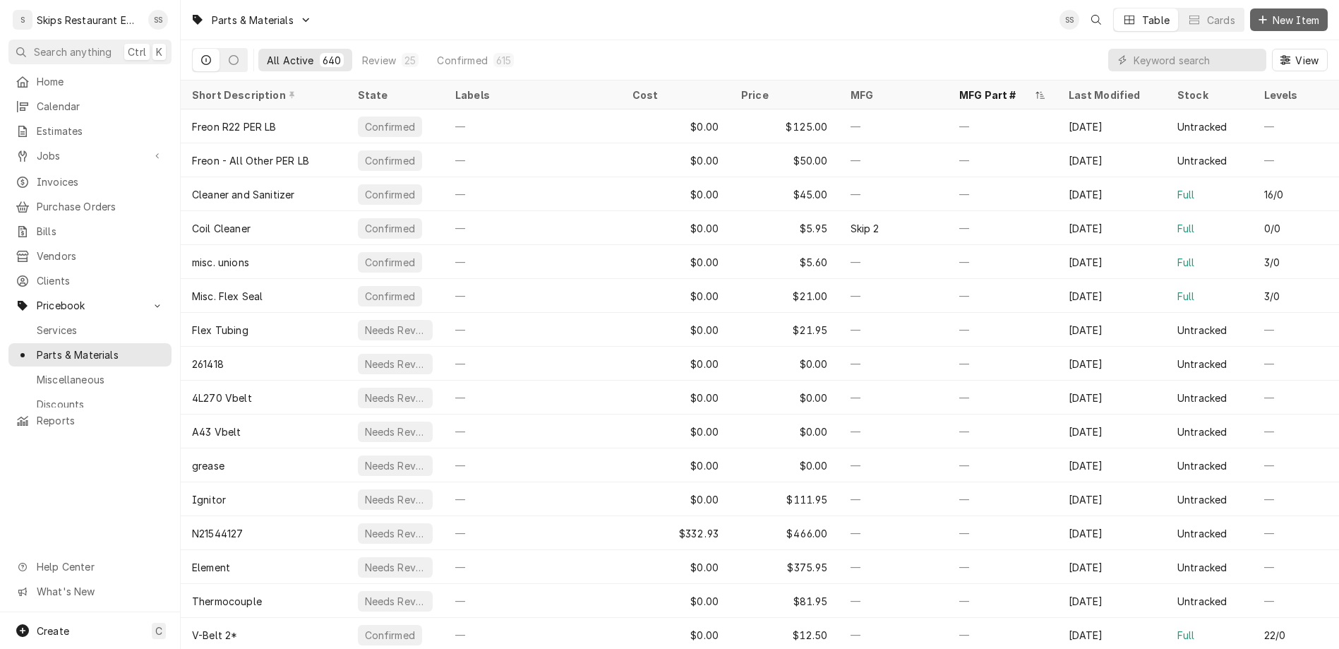
click at [1297, 18] on span "New Item" at bounding box center [1296, 20] width 52 height 15
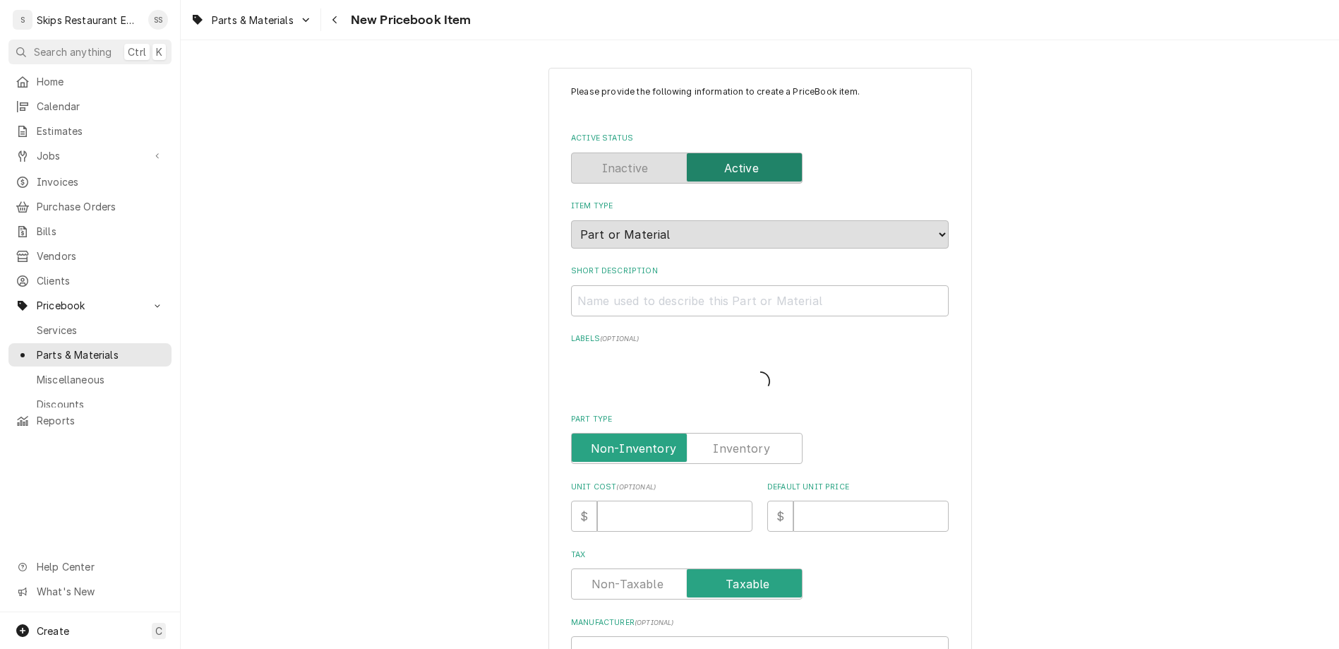
type textarea "x"
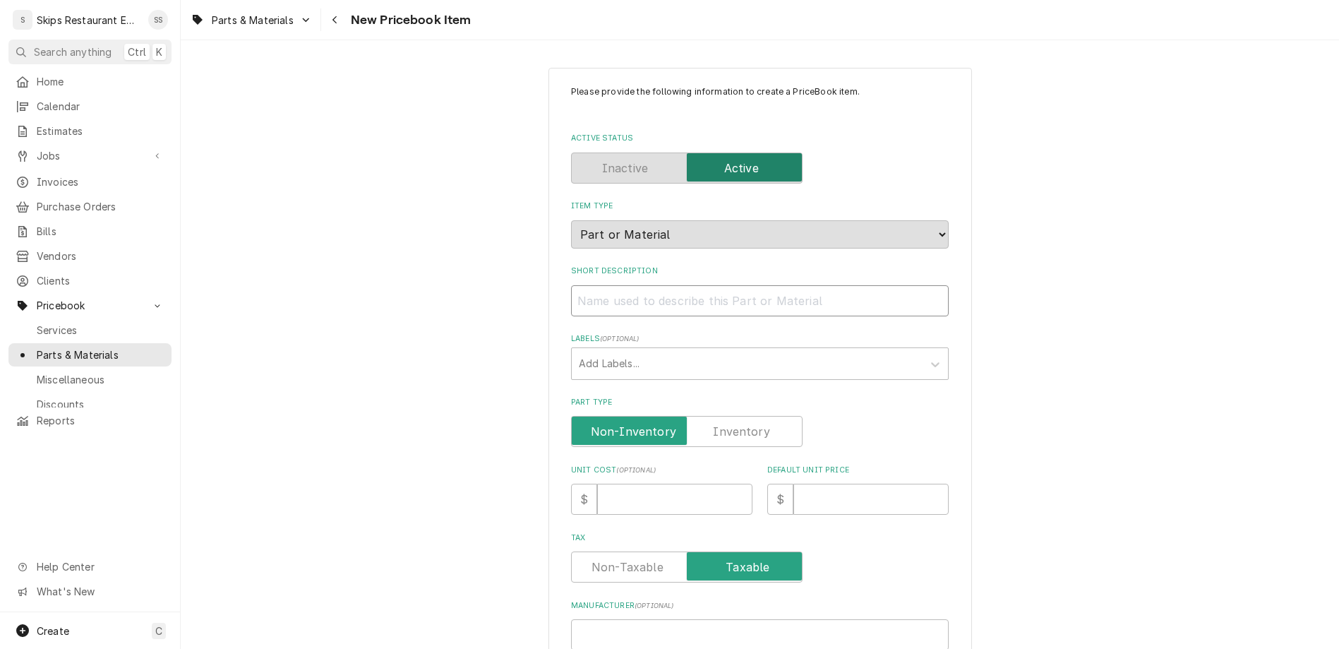
click at [665, 285] on input "Short Description" at bounding box center [760, 300] width 378 height 31
type input "T"
type textarea "x"
type input "Th"
type textarea "x"
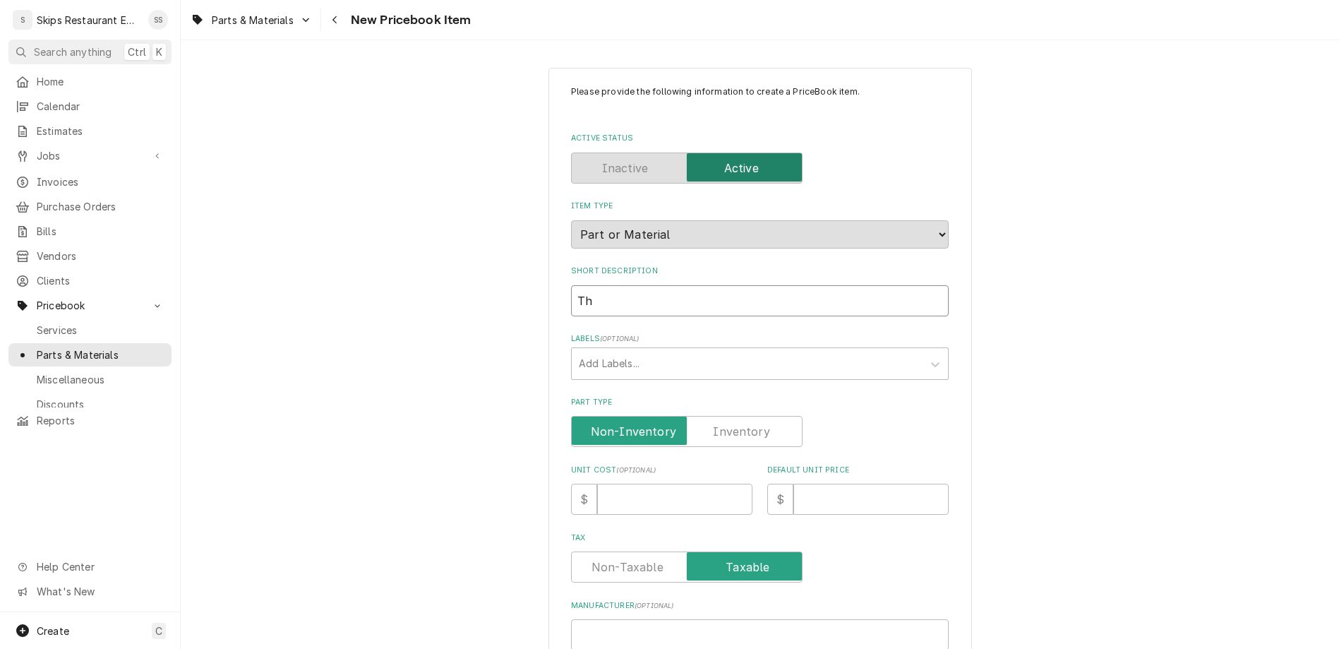
type input "The"
type textarea "x"
type input "Ther"
type textarea "x"
type input "Therm"
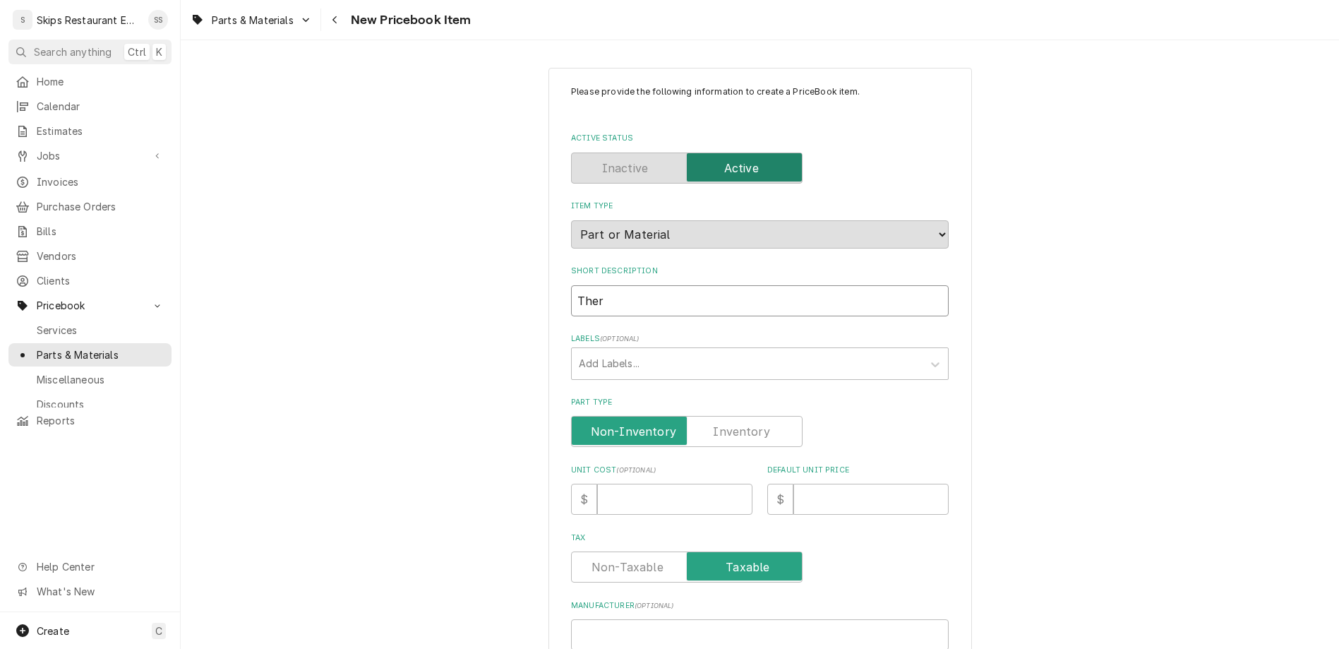
type textarea "x"
type input "Thermpo"
type textarea "x"
type input "Thermp"
type textarea "x"
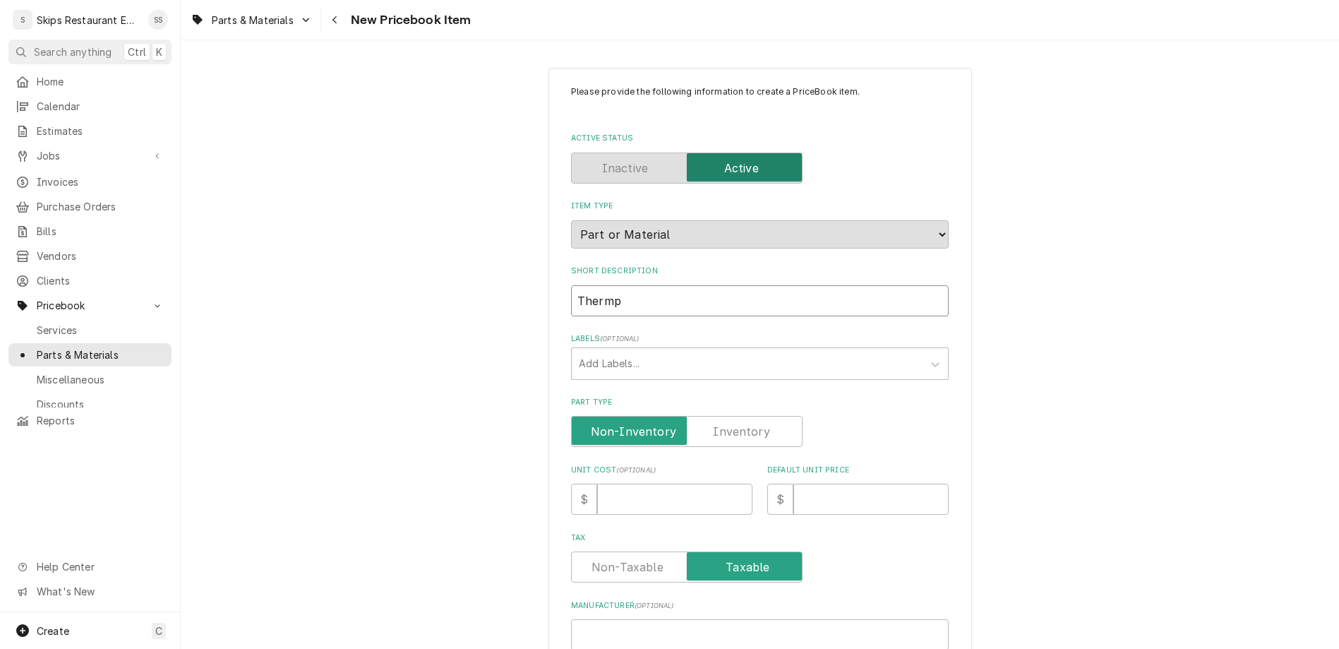
type input "Therm"
type textarea "x"
type input "Thermo"
type textarea "x"
type input "Thermos"
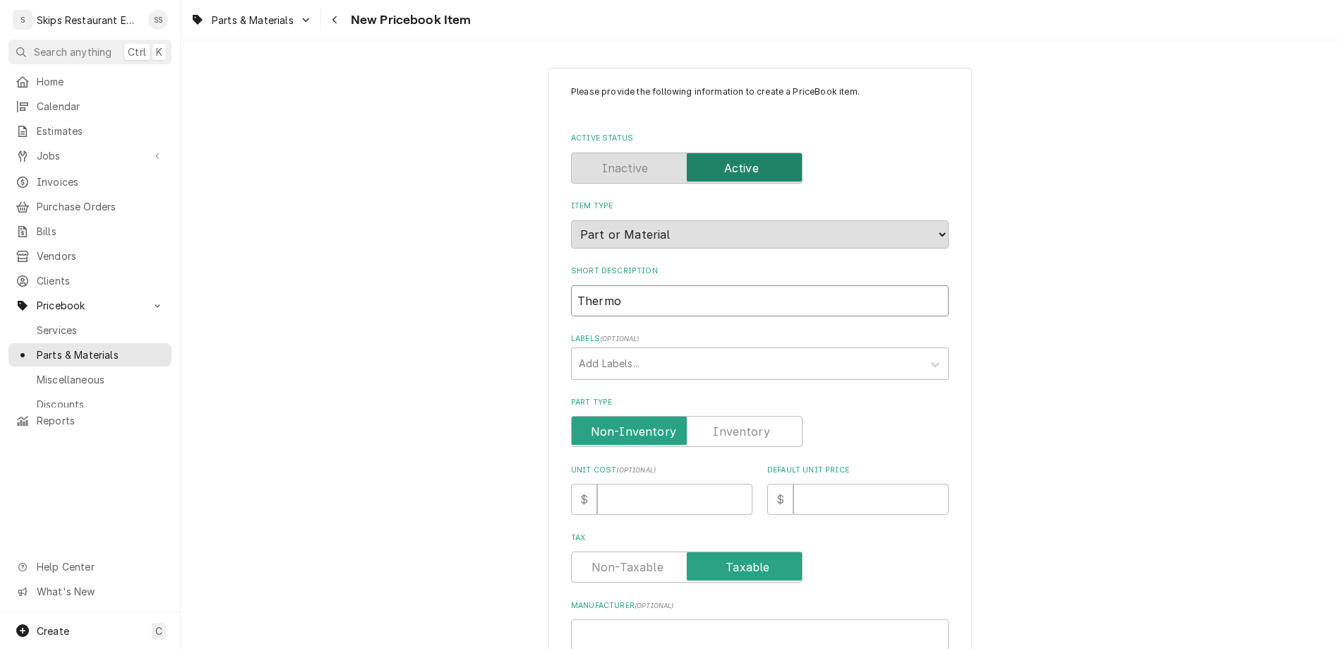
type textarea "x"
type input "Thermost"
type textarea "x"
type input "Thermosta"
type textarea "x"
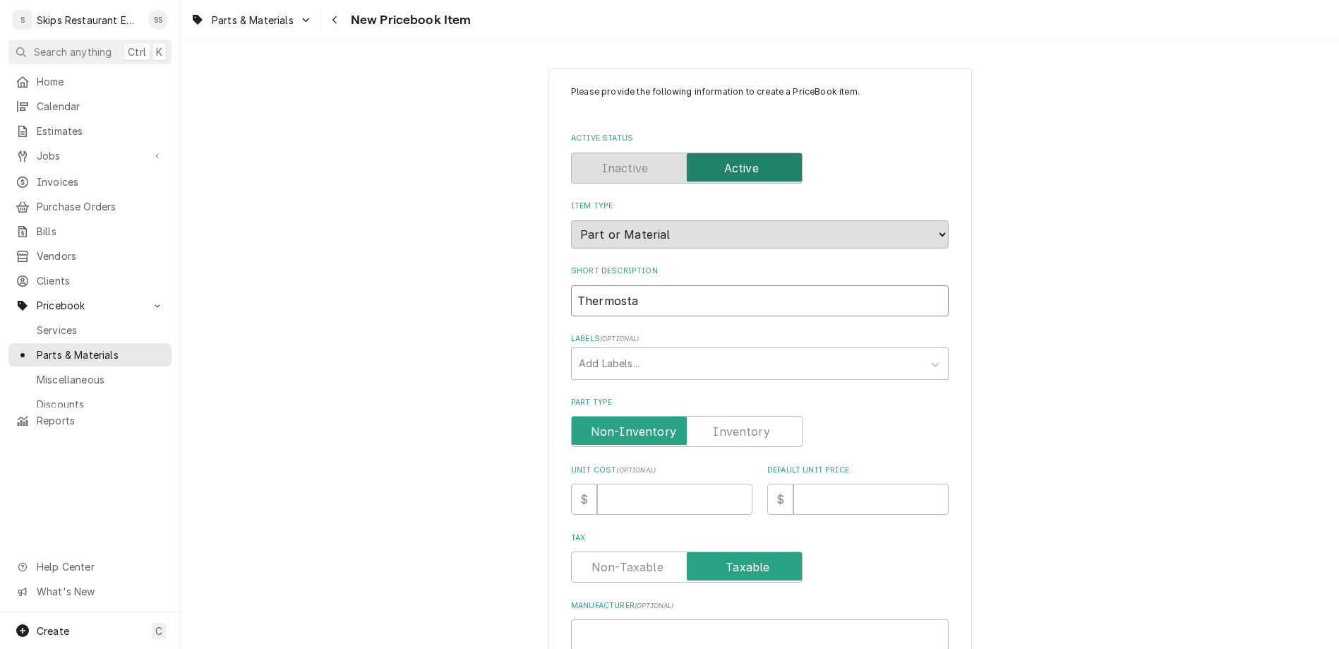
type input "Thermostat"
type textarea "x"
type input "Thermostat"
type textarea "x"
type input "Thermostat K"
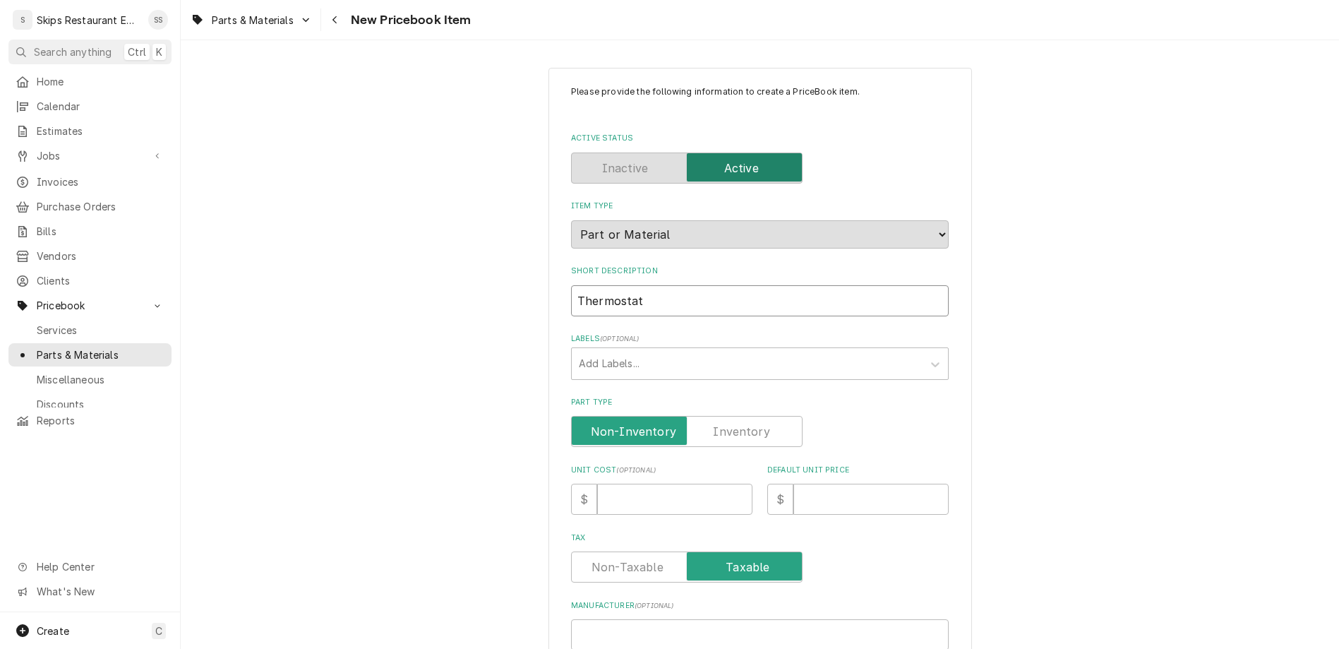
type textarea "x"
type input "Thermostat KX"
type textarea "x"
type input "Thermostat KX"
type textarea "x"
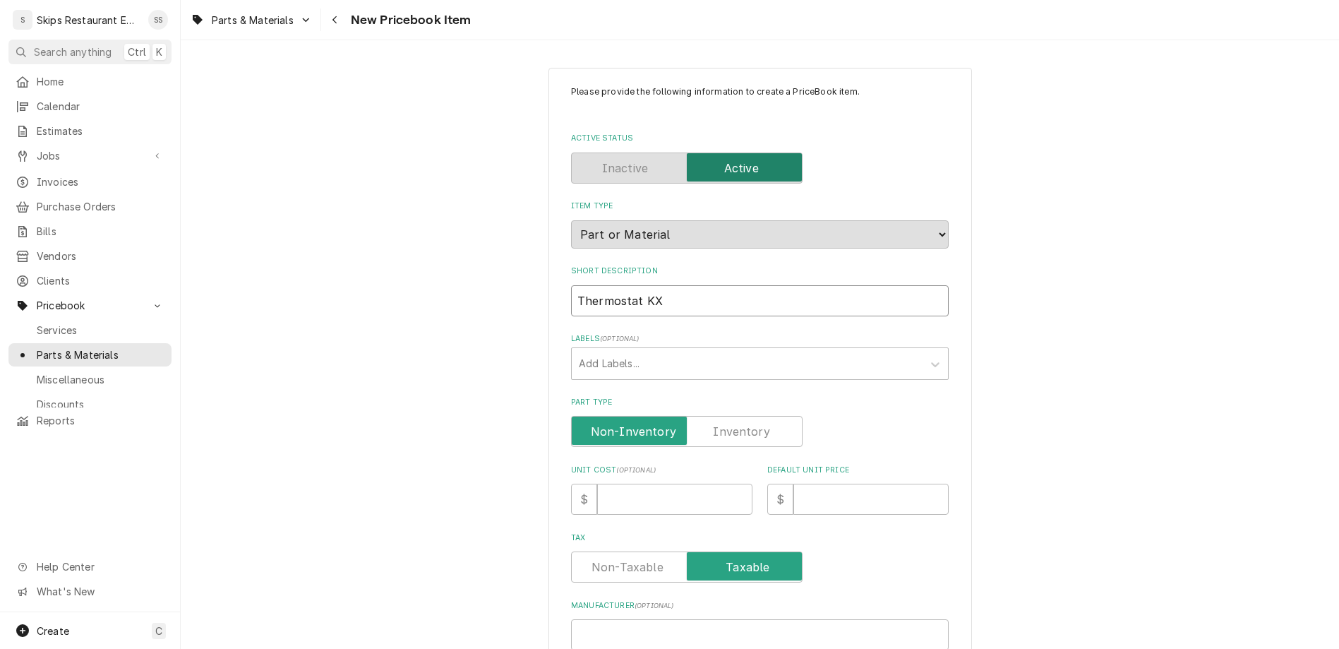
type input "Thermostat KX L"
type textarea "x"
type input "Thermostat KX LP"
type textarea "x"
type input "Thermostat KX LP"
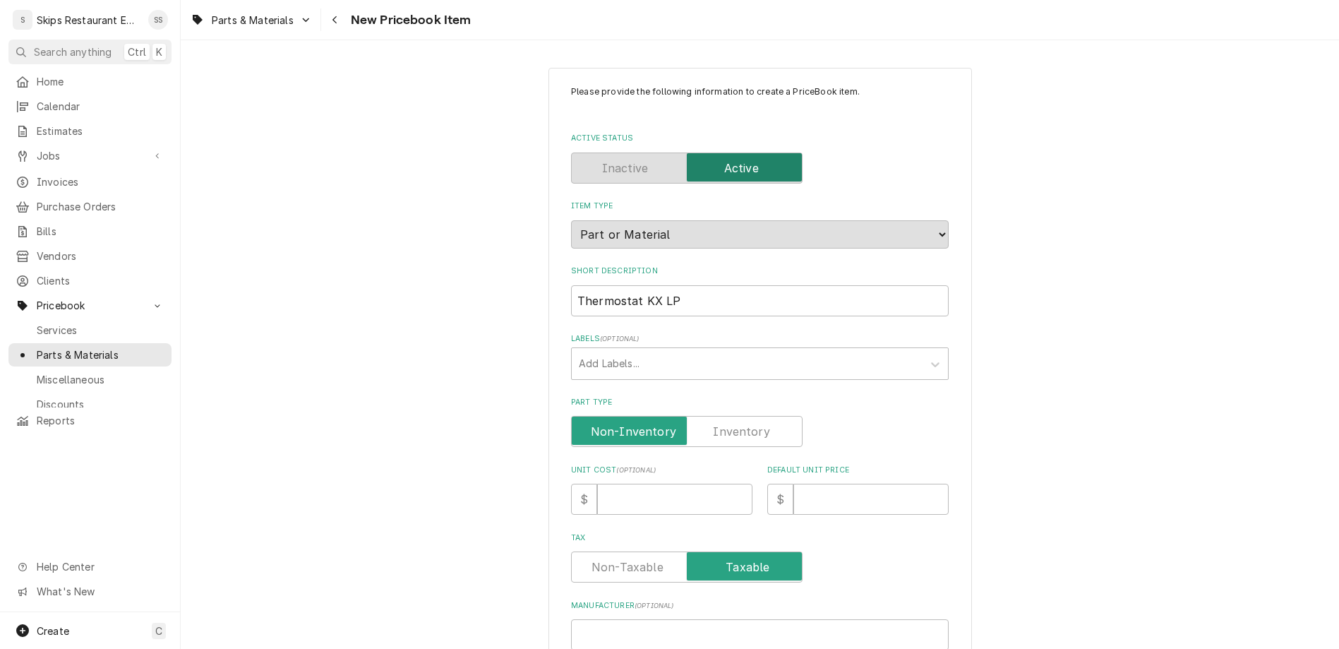
click at [717, 416] on label "Part Type" at bounding box center [687, 431] width 232 height 31
click at [717, 416] on input "Part Type" at bounding box center [686, 431] width 219 height 31
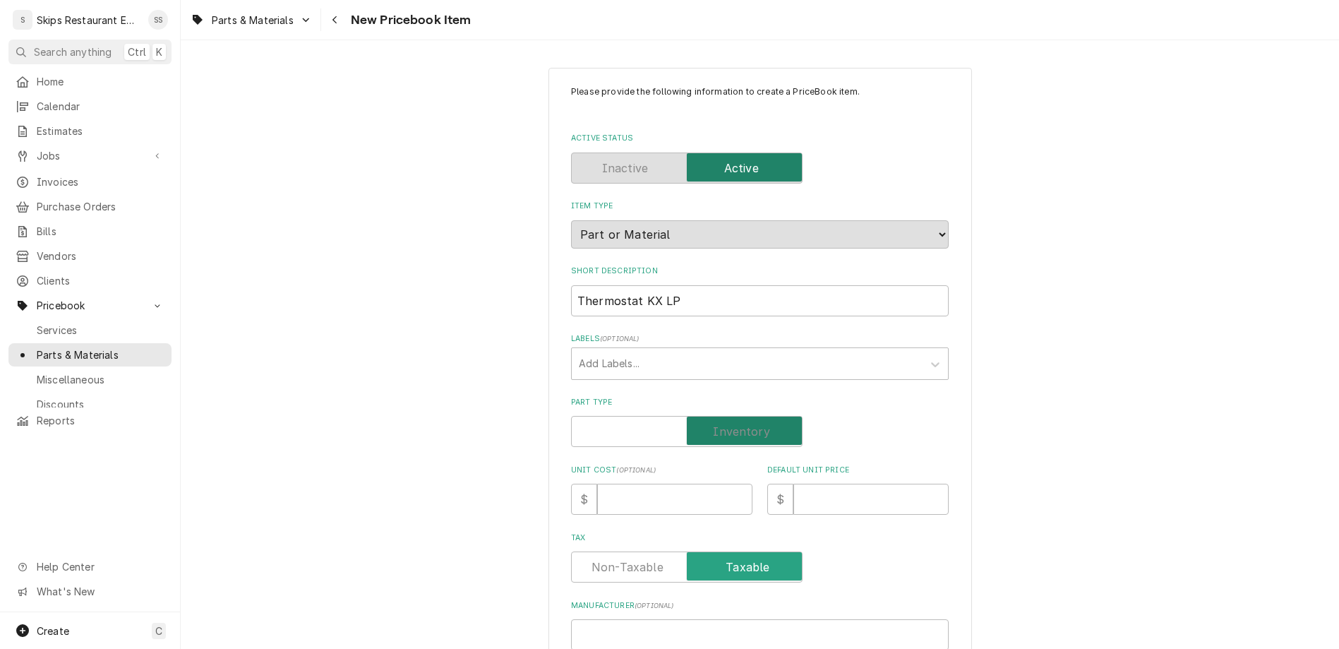
checkbox input "true"
type textarea "x"
click at [799, 484] on input "Default Unit Price" at bounding box center [870, 499] width 155 height 31
type input "1"
type textarea "x"
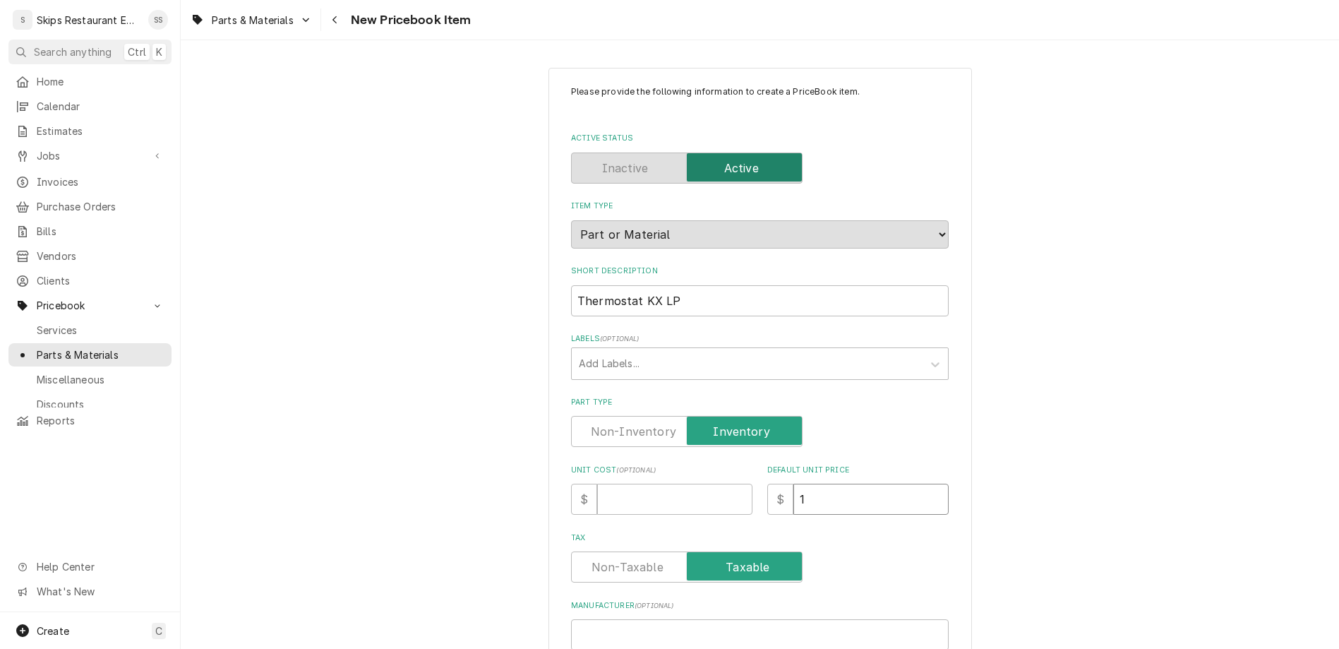
type input "15"
type textarea "x"
type input "155"
type textarea "x"
type input "155.9"
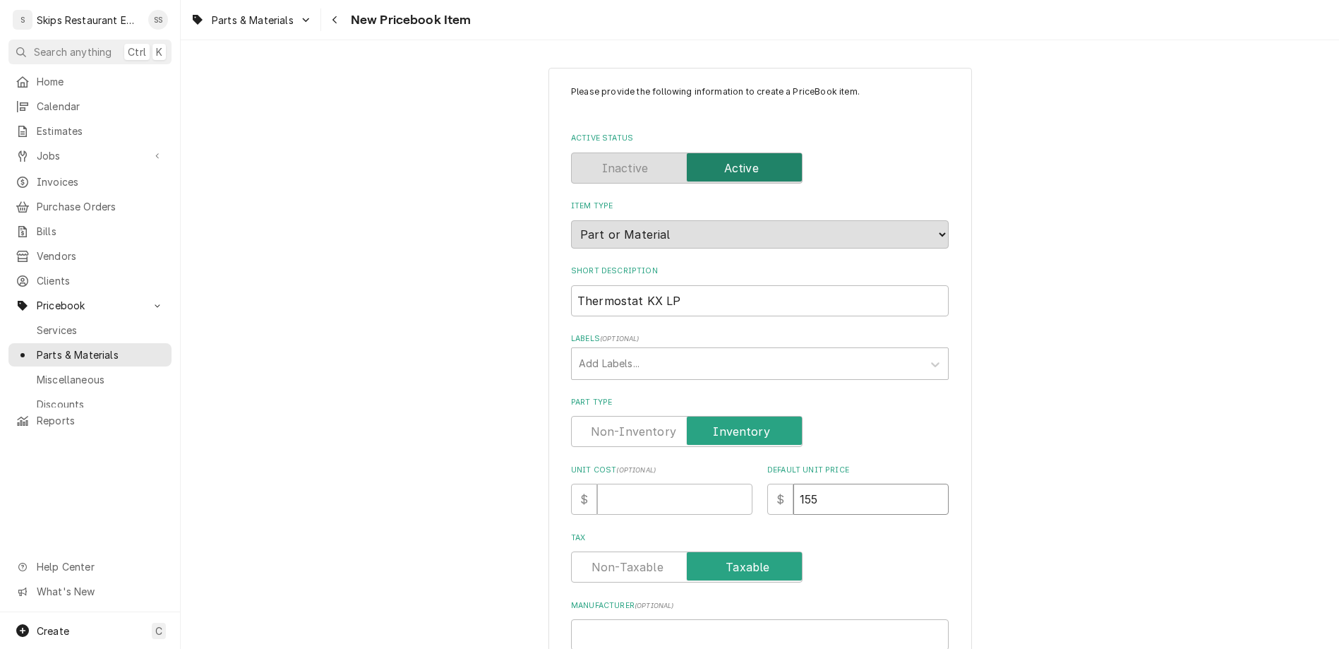
type textarea "x"
type input "155.95"
type textarea "x"
type input "155.95"
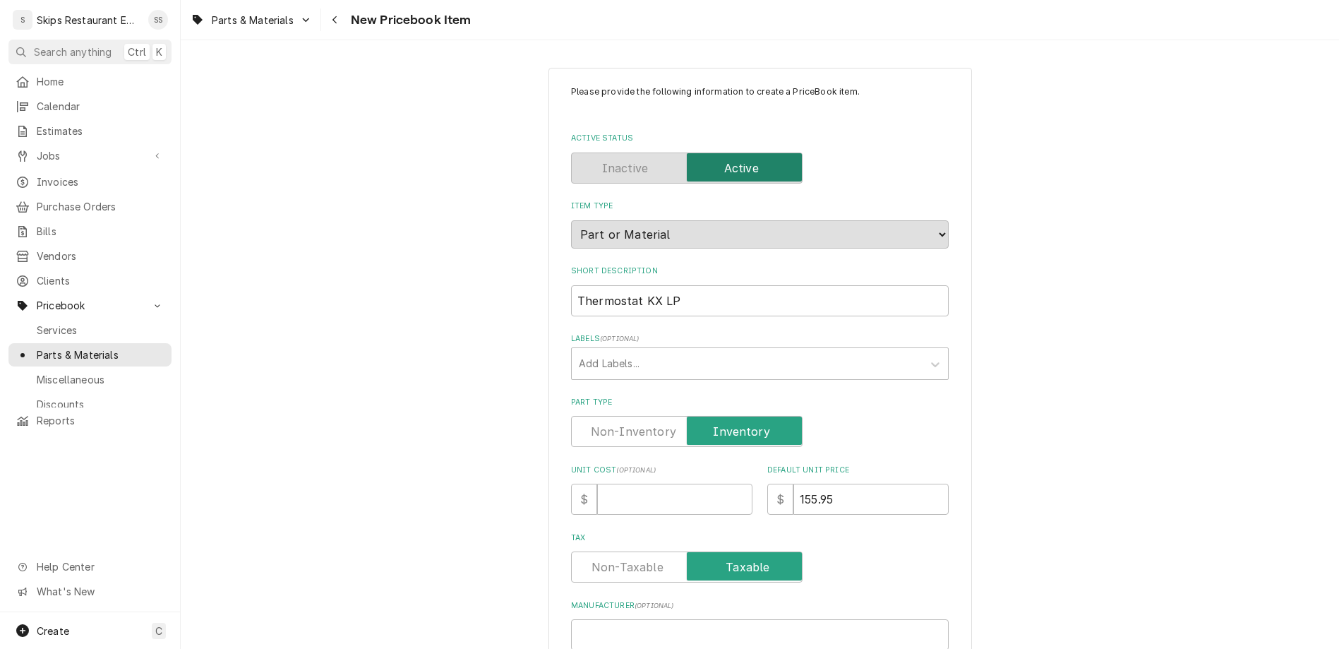
paste input "461152"
type input "461152"
type textarea "x"
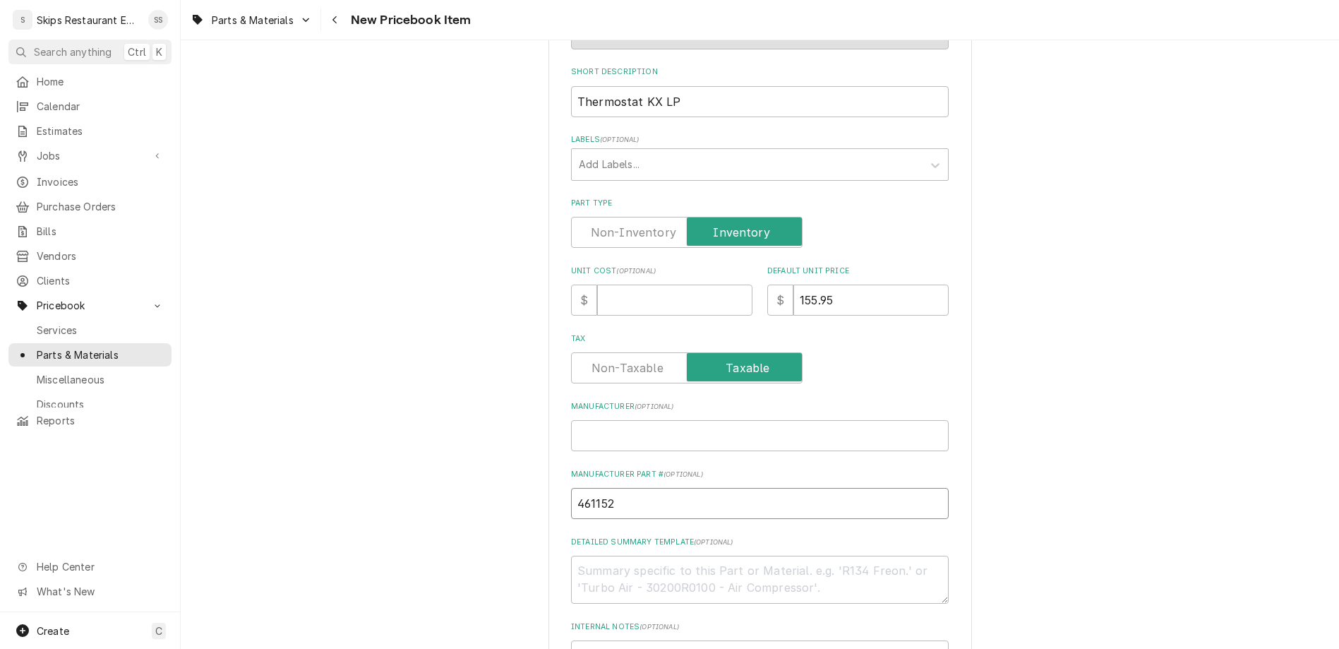
scroll to position [275, 0]
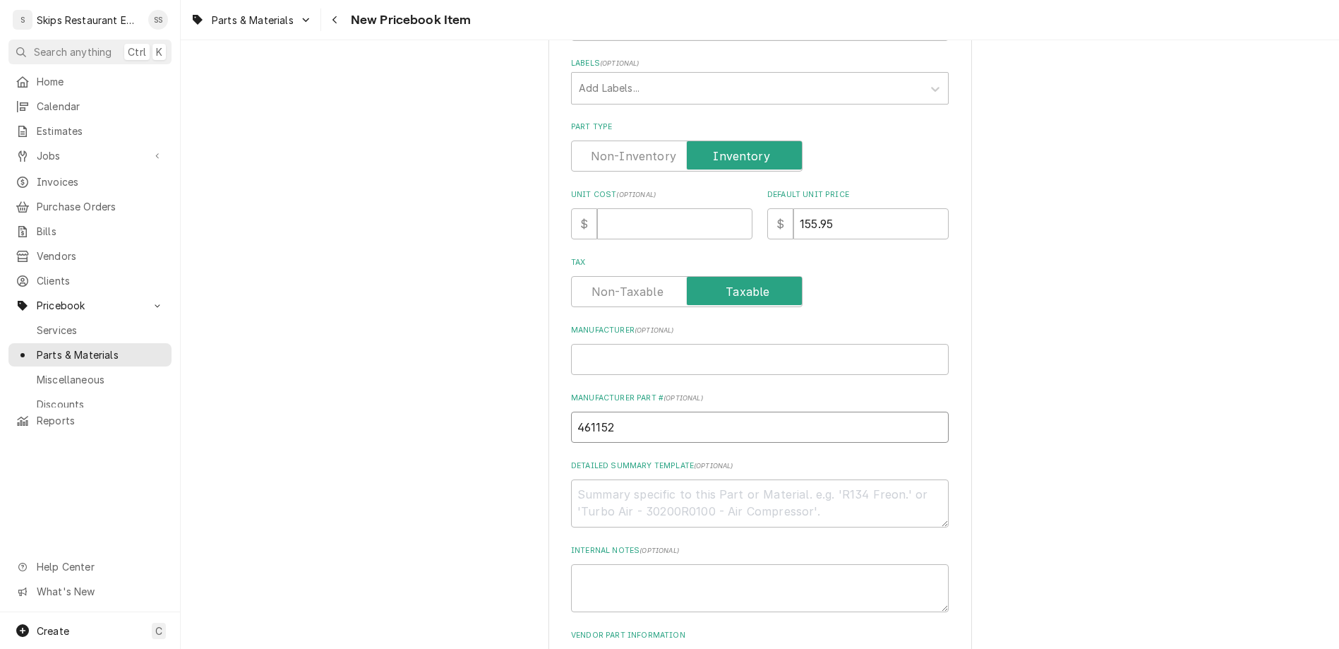
type input "461152"
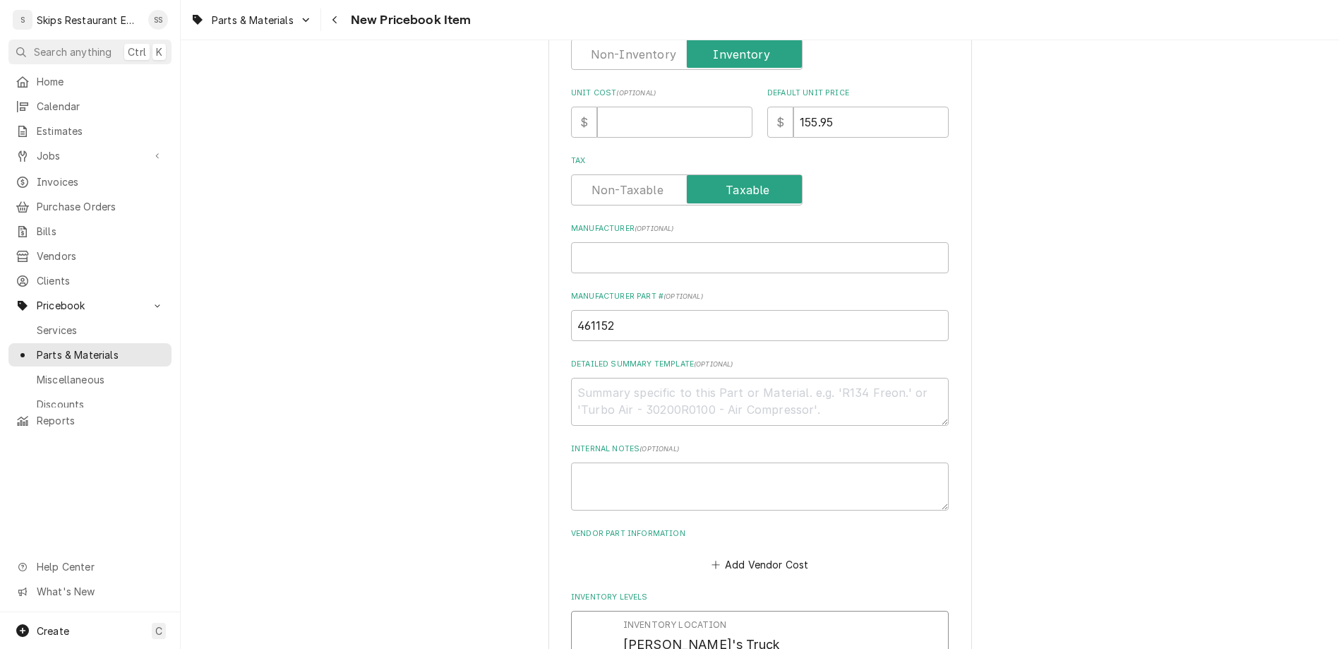
scroll to position [440, 0]
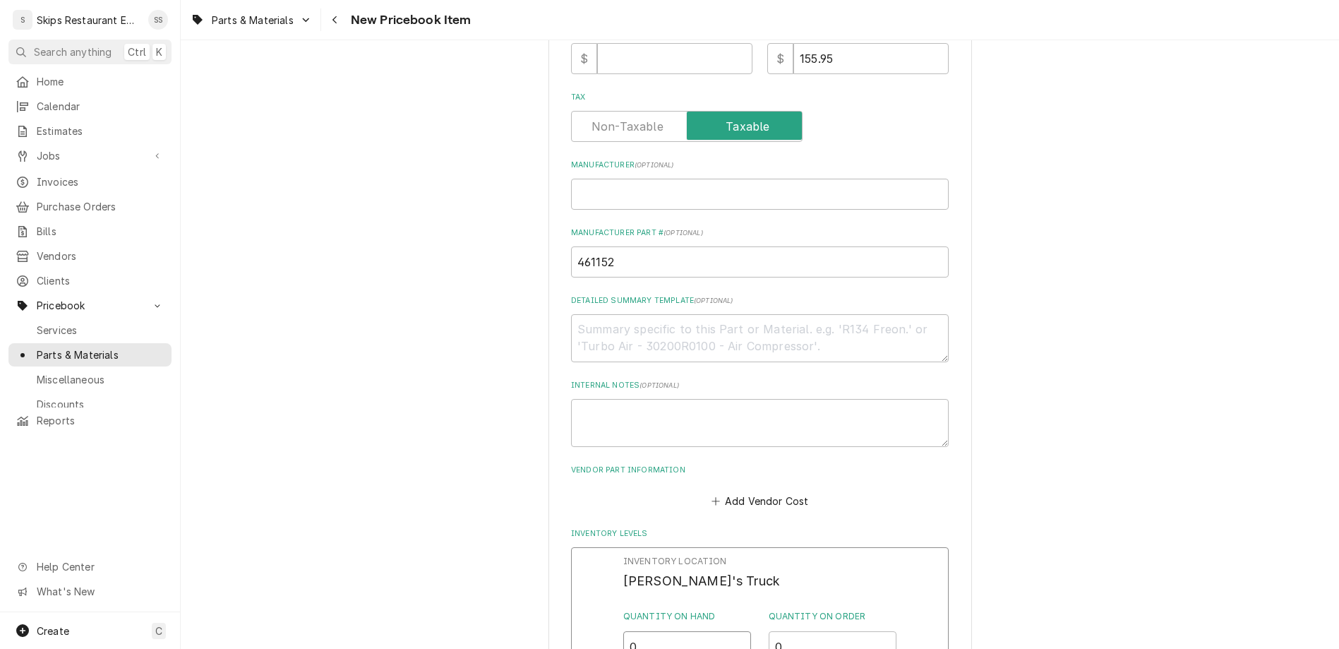
drag, startPoint x: 654, startPoint y: 400, endPoint x: 618, endPoint y: 400, distance: 36.0
click at [623, 631] on input "0" at bounding box center [687, 646] width 128 height 31
type input "1"
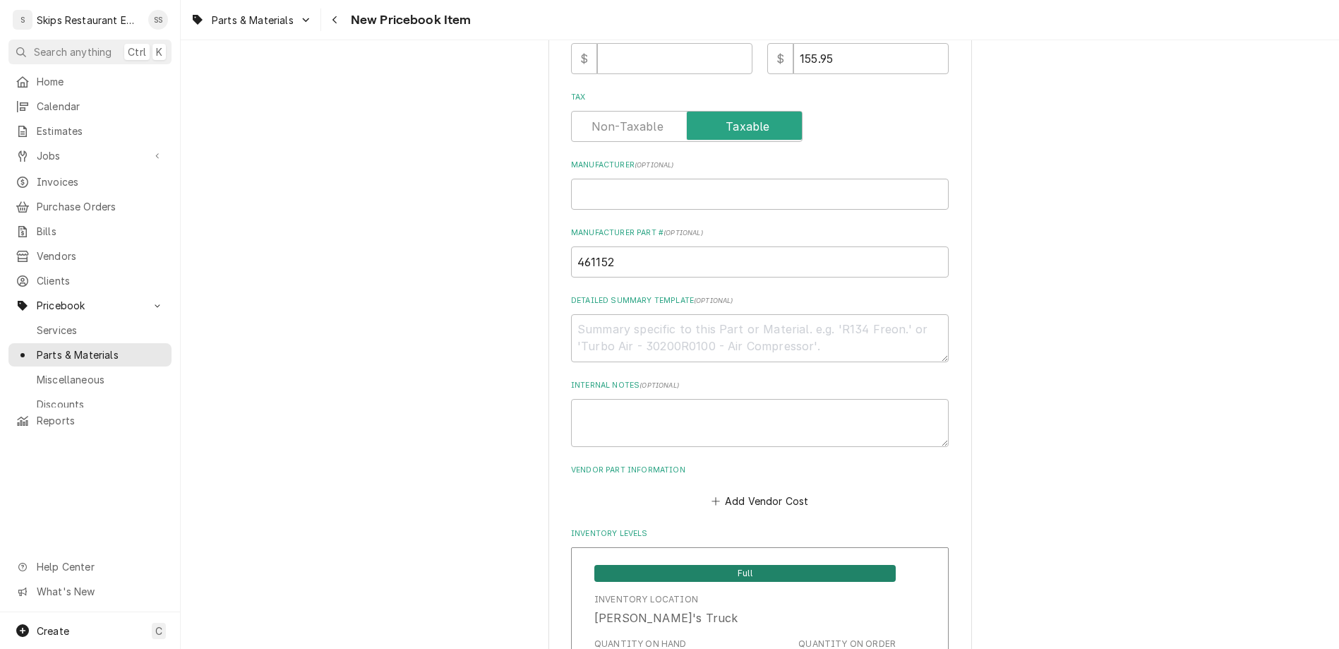
scroll to position [709, 0]
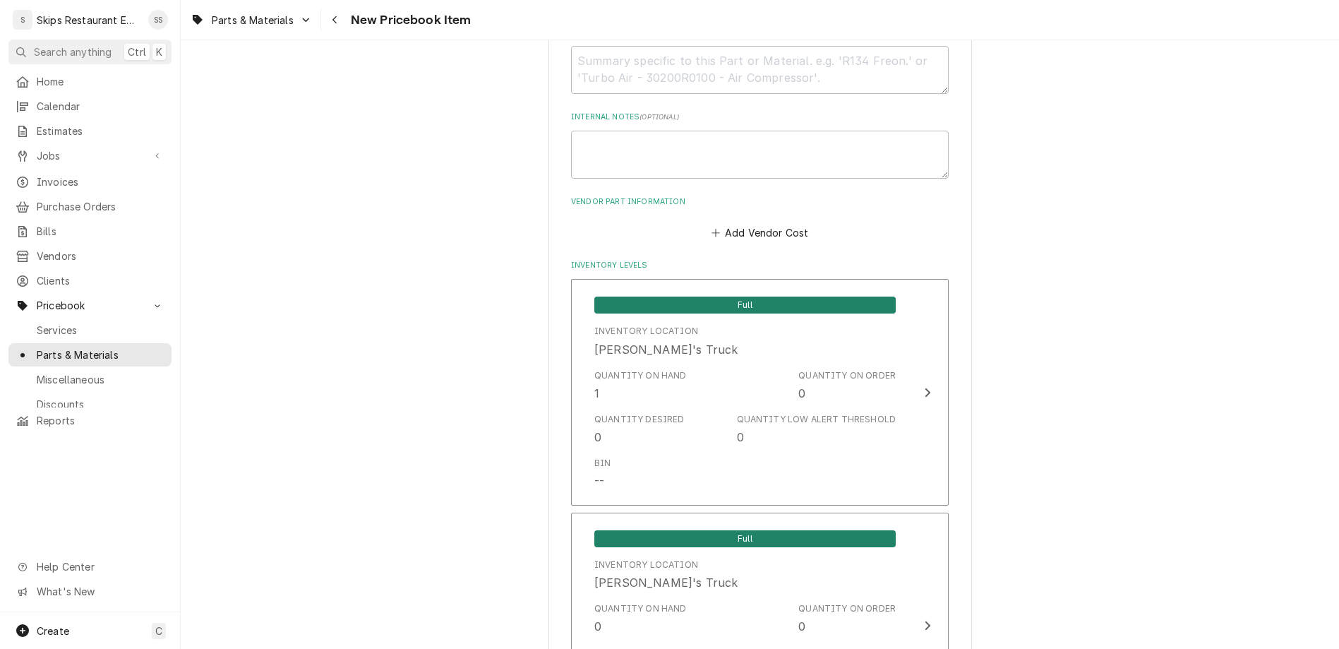
type textarea "x"
